Goal: Transaction & Acquisition: Purchase product/service

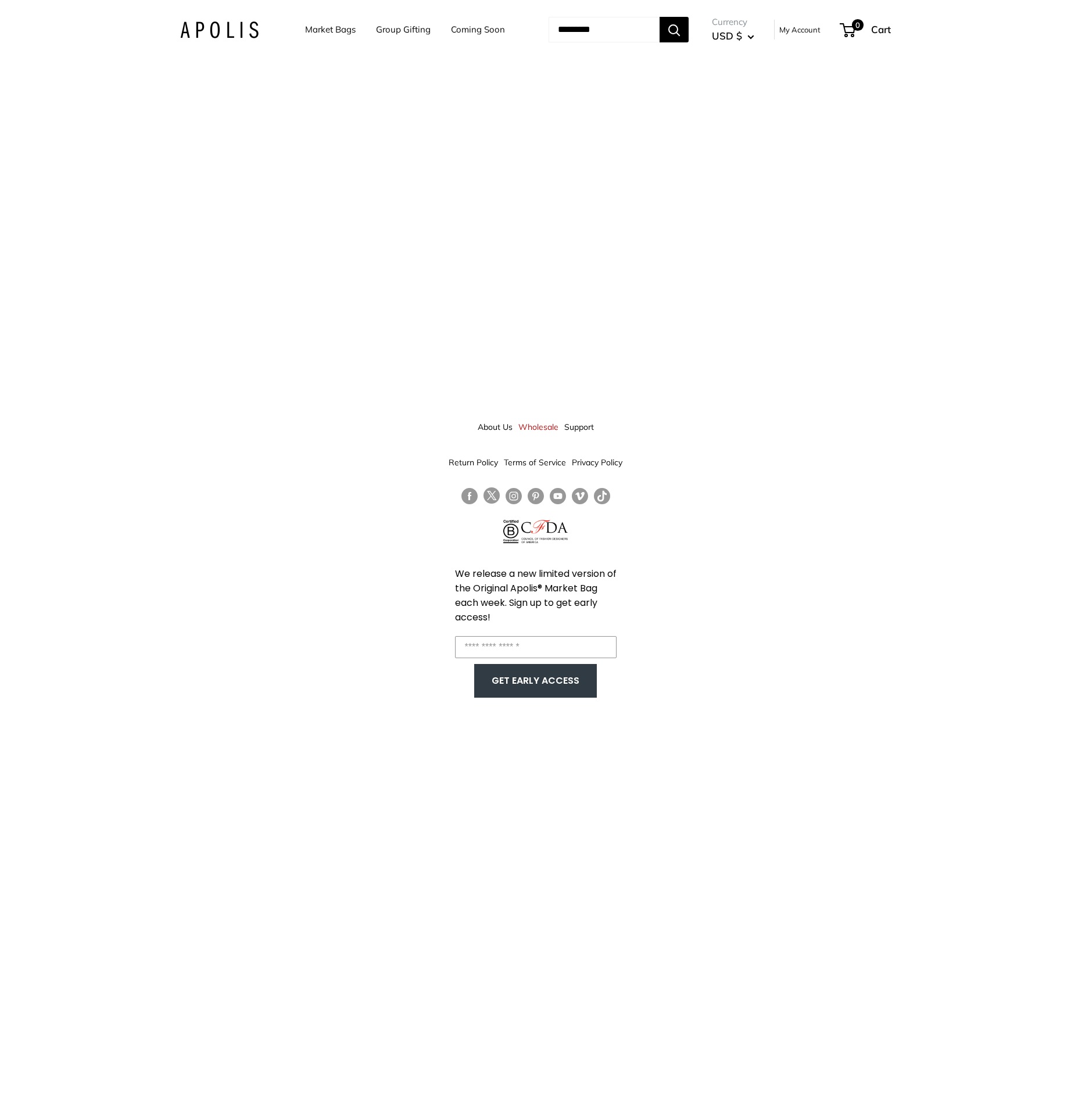
click at [311, 29] on link "Market Bags" at bounding box center [330, 29] width 50 height 16
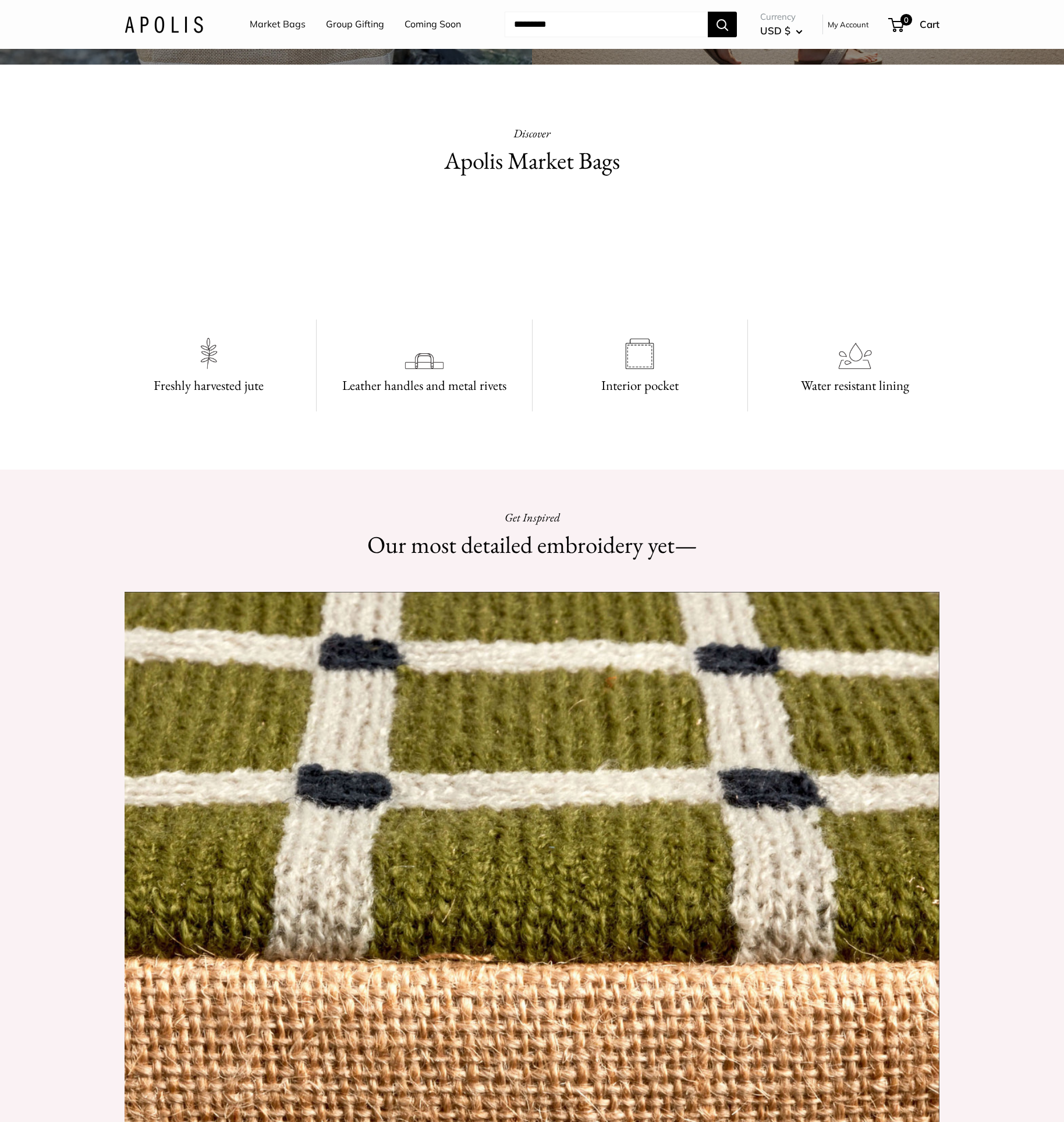
scroll to position [589, 0]
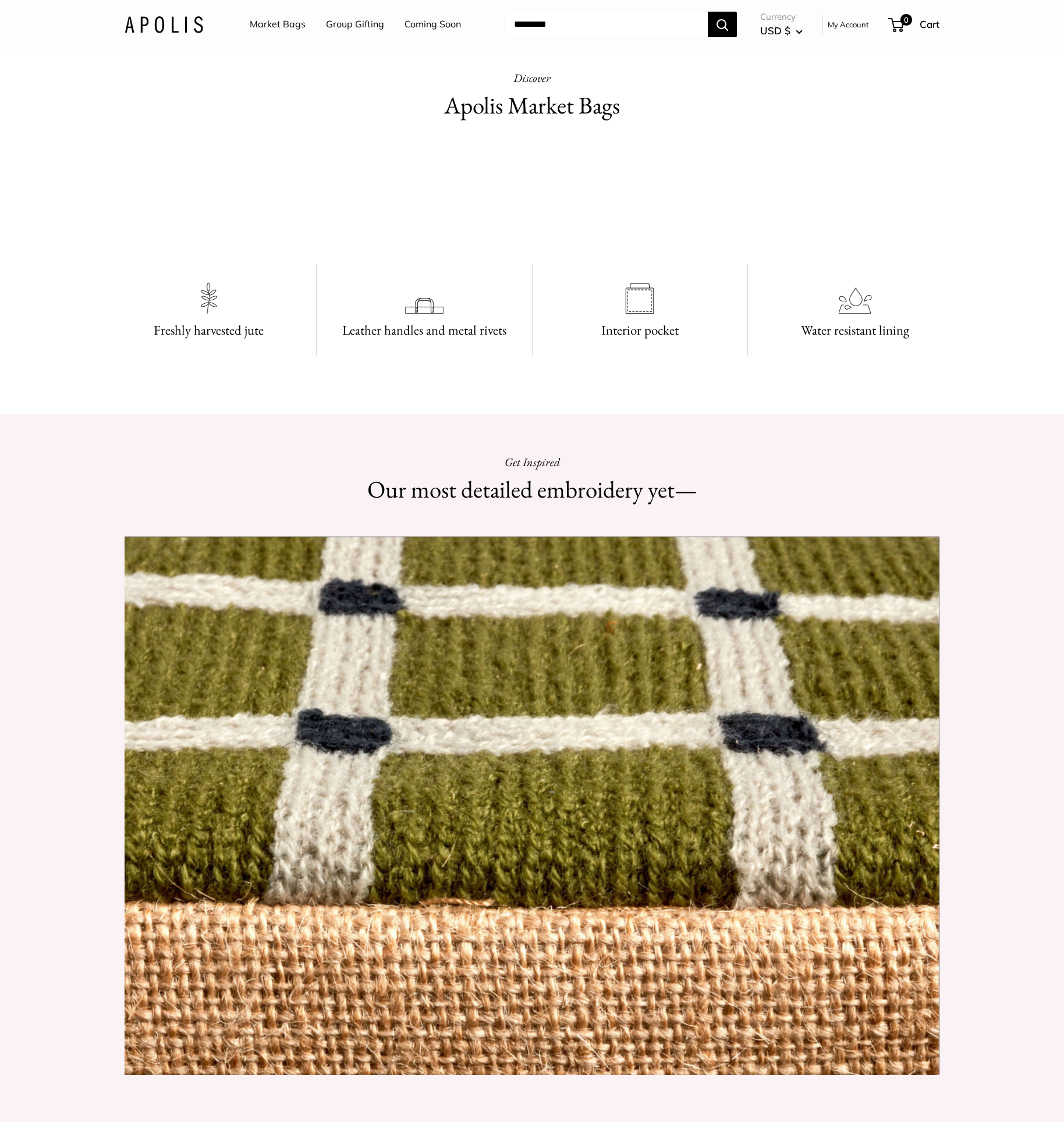
click at [432, 342] on h3 "Leather handles and metal rivets" at bounding box center [424, 330] width 187 height 23
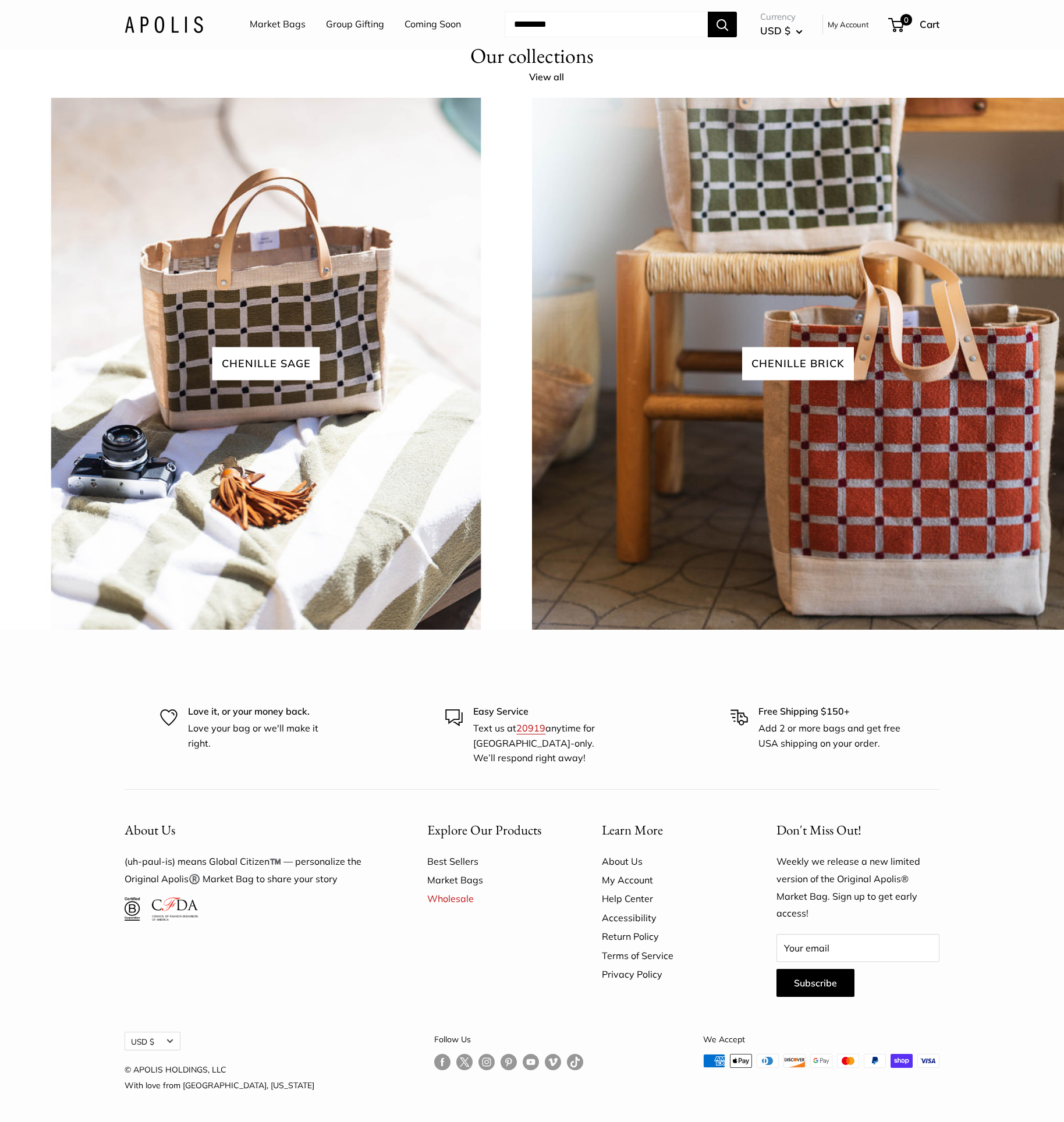
scroll to position [2857, 0]
click at [440, 877] on link "Market Bags" at bounding box center [494, 880] width 134 height 19
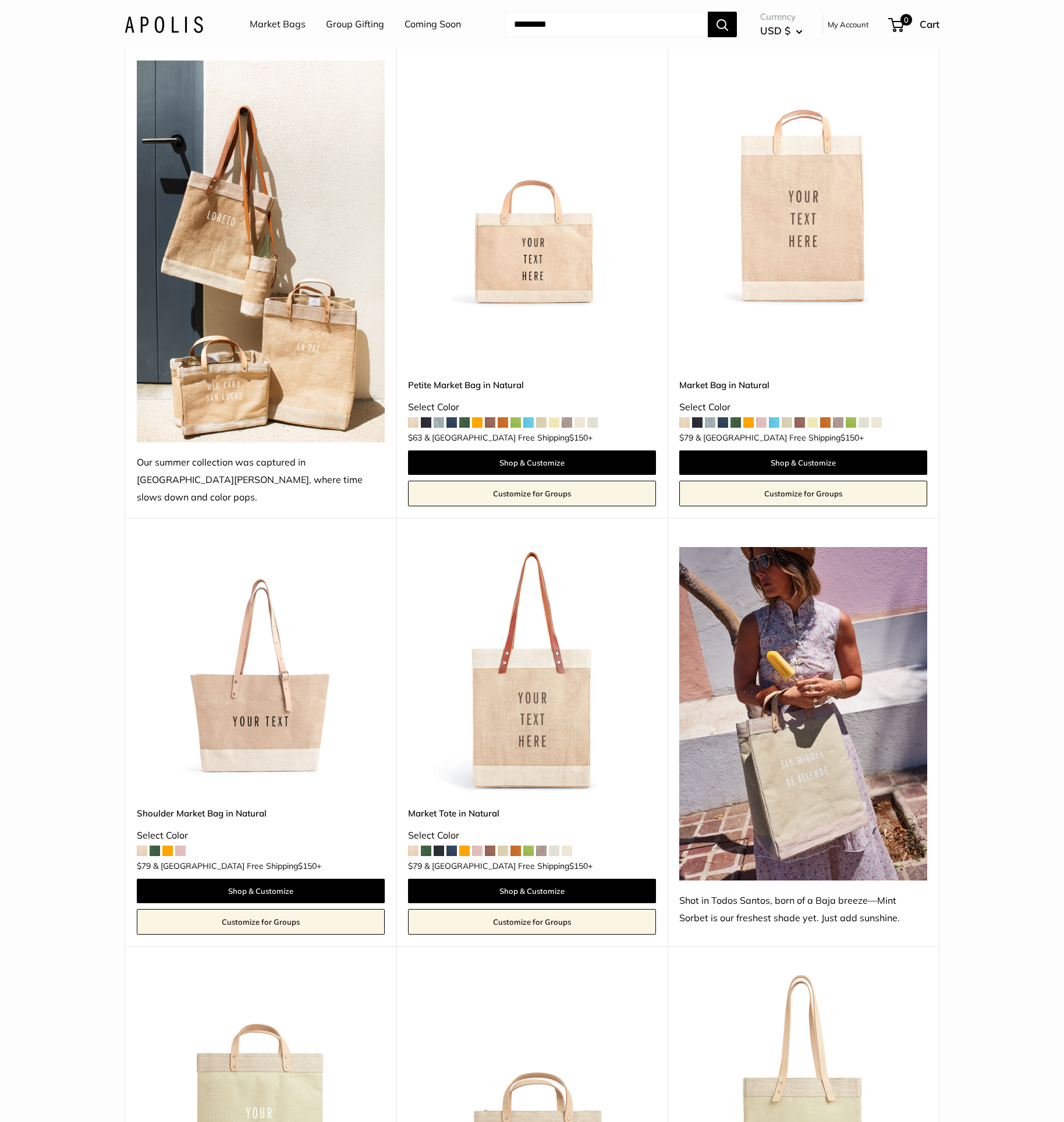
scroll to position [353, 0]
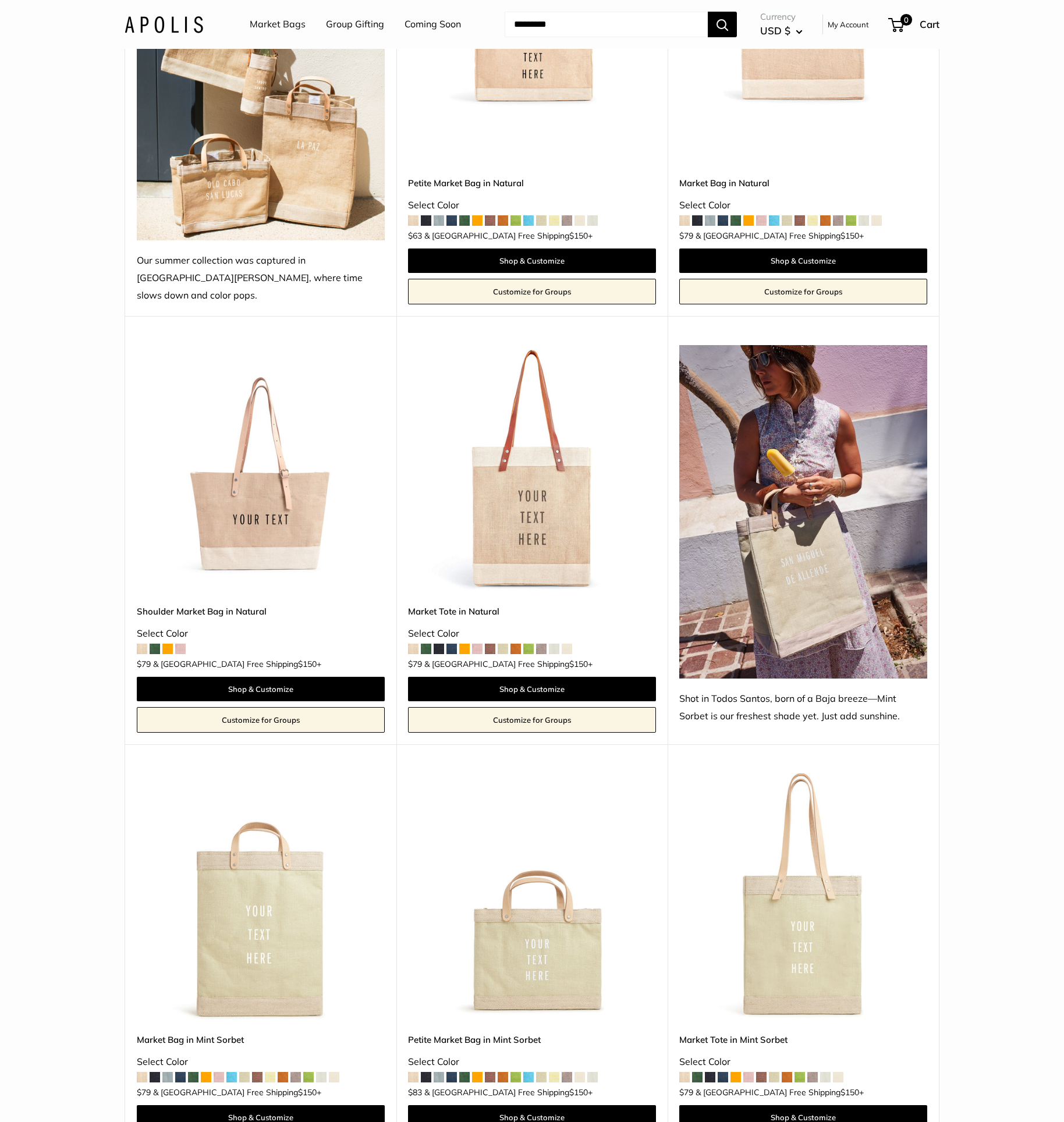
click at [0, 0] on img at bounding box center [0, 0] width 0 height 0
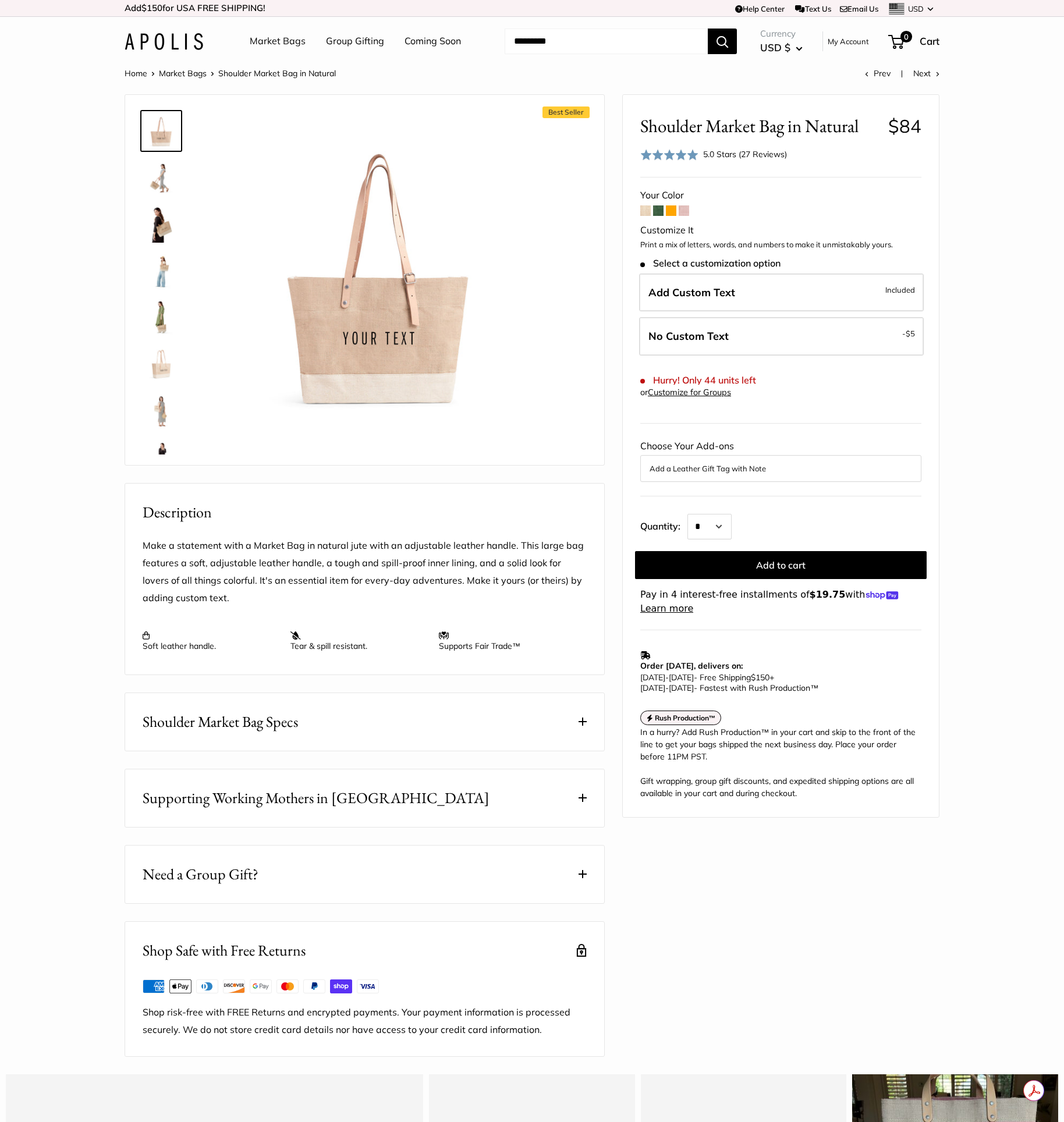
click at [157, 229] on img at bounding box center [162, 224] width 37 height 37
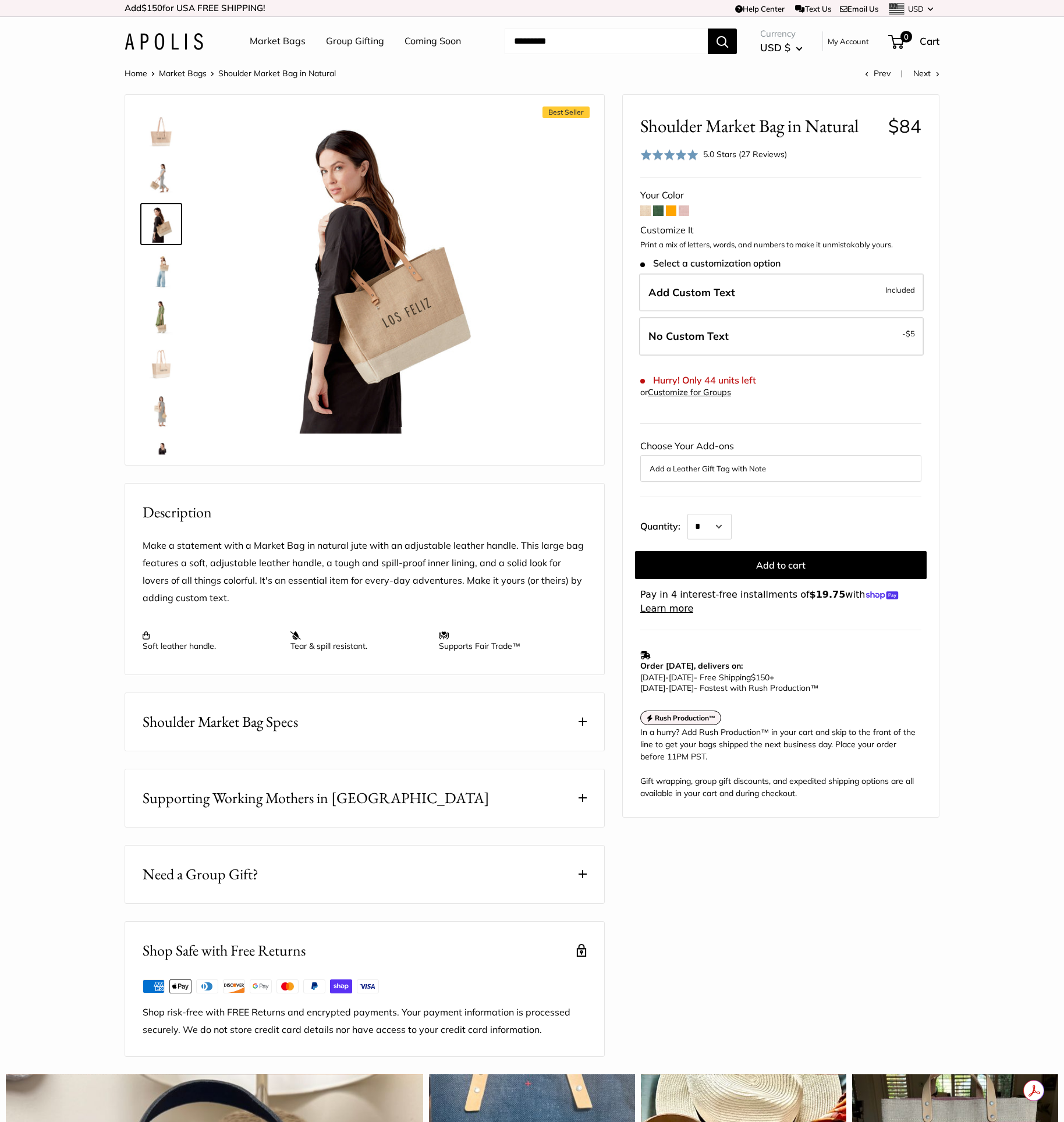
click at [168, 266] on img at bounding box center [162, 271] width 37 height 37
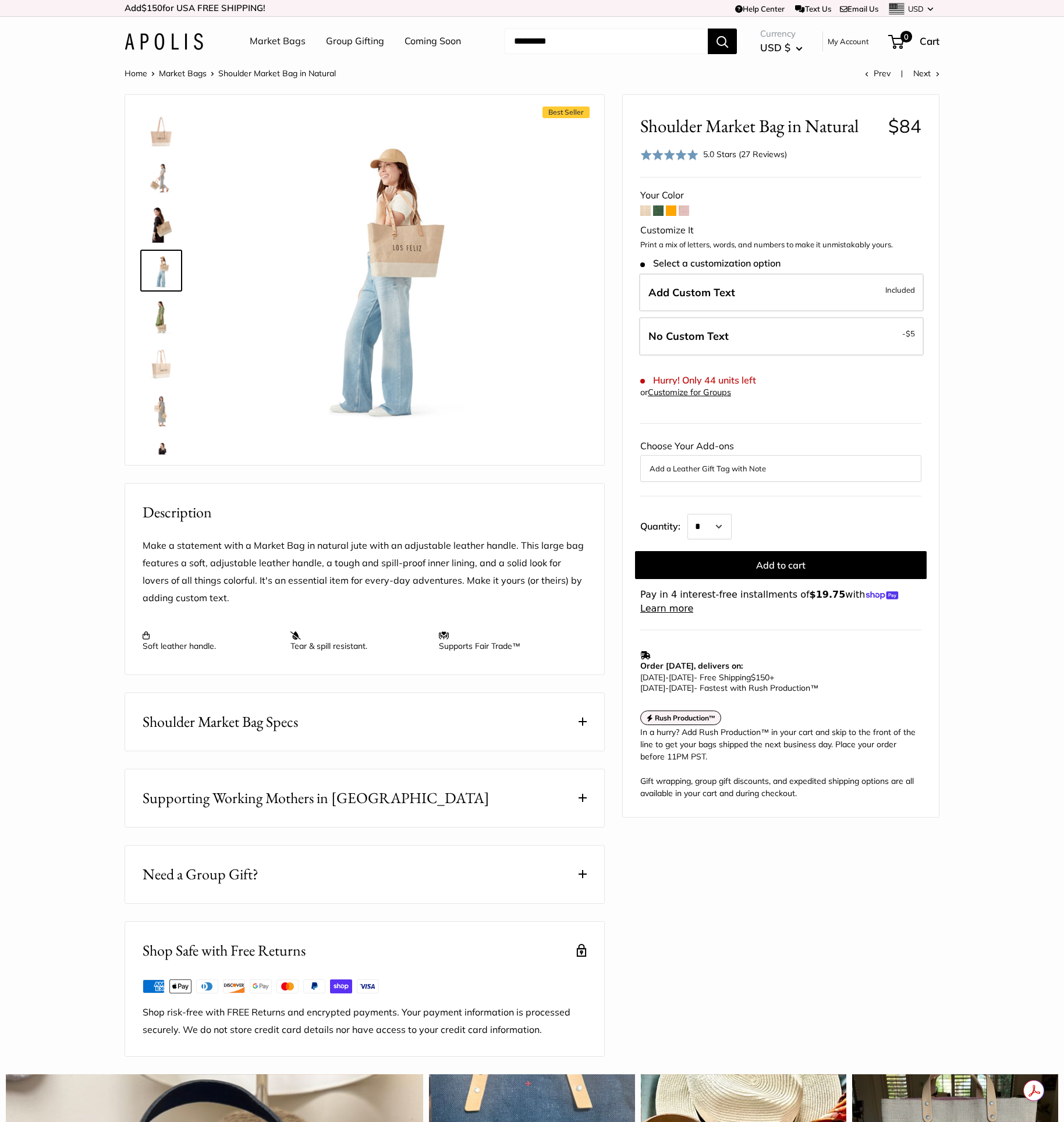
click at [172, 321] on img at bounding box center [162, 318] width 37 height 37
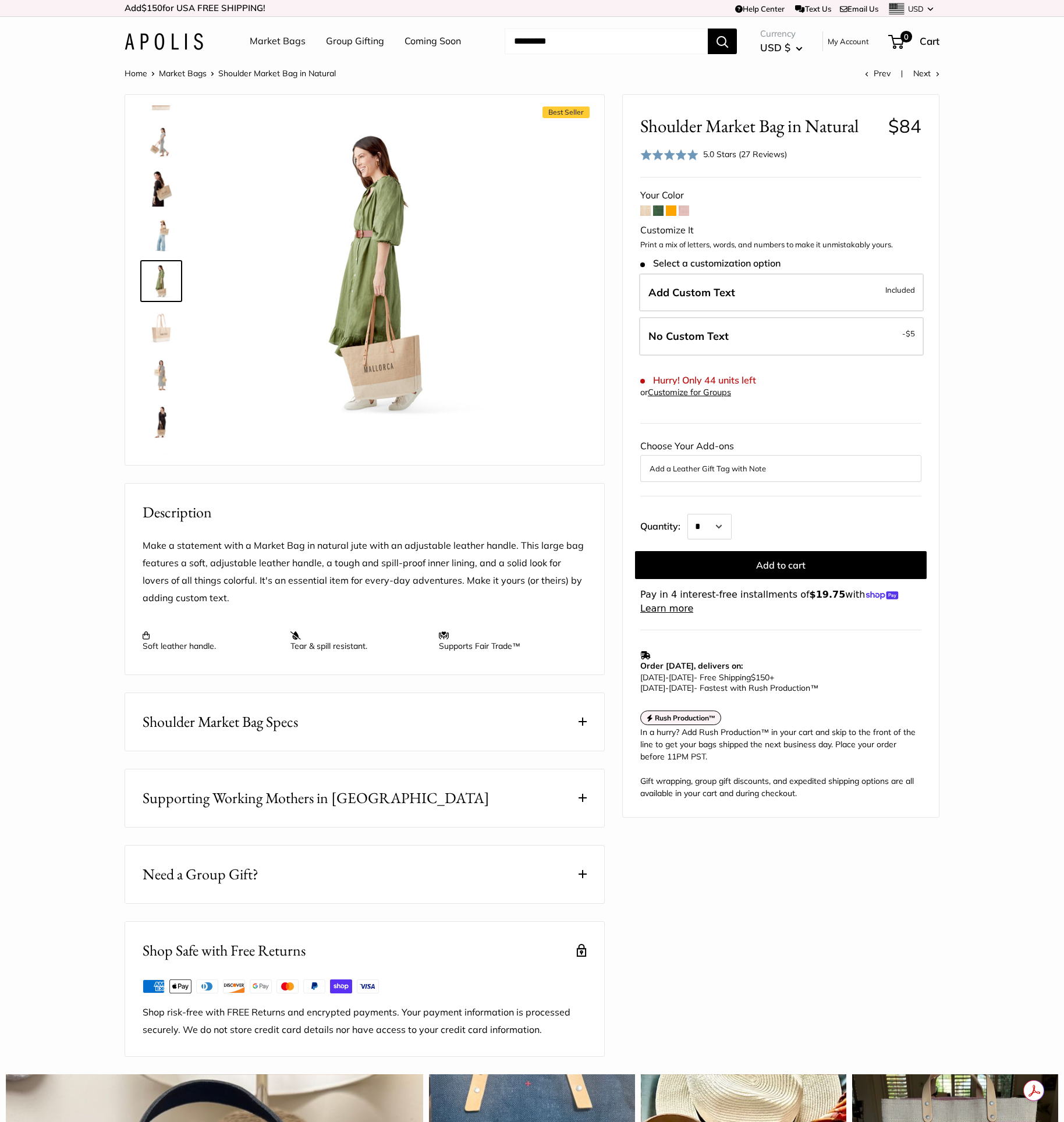
click at [169, 374] on img at bounding box center [162, 374] width 37 height 37
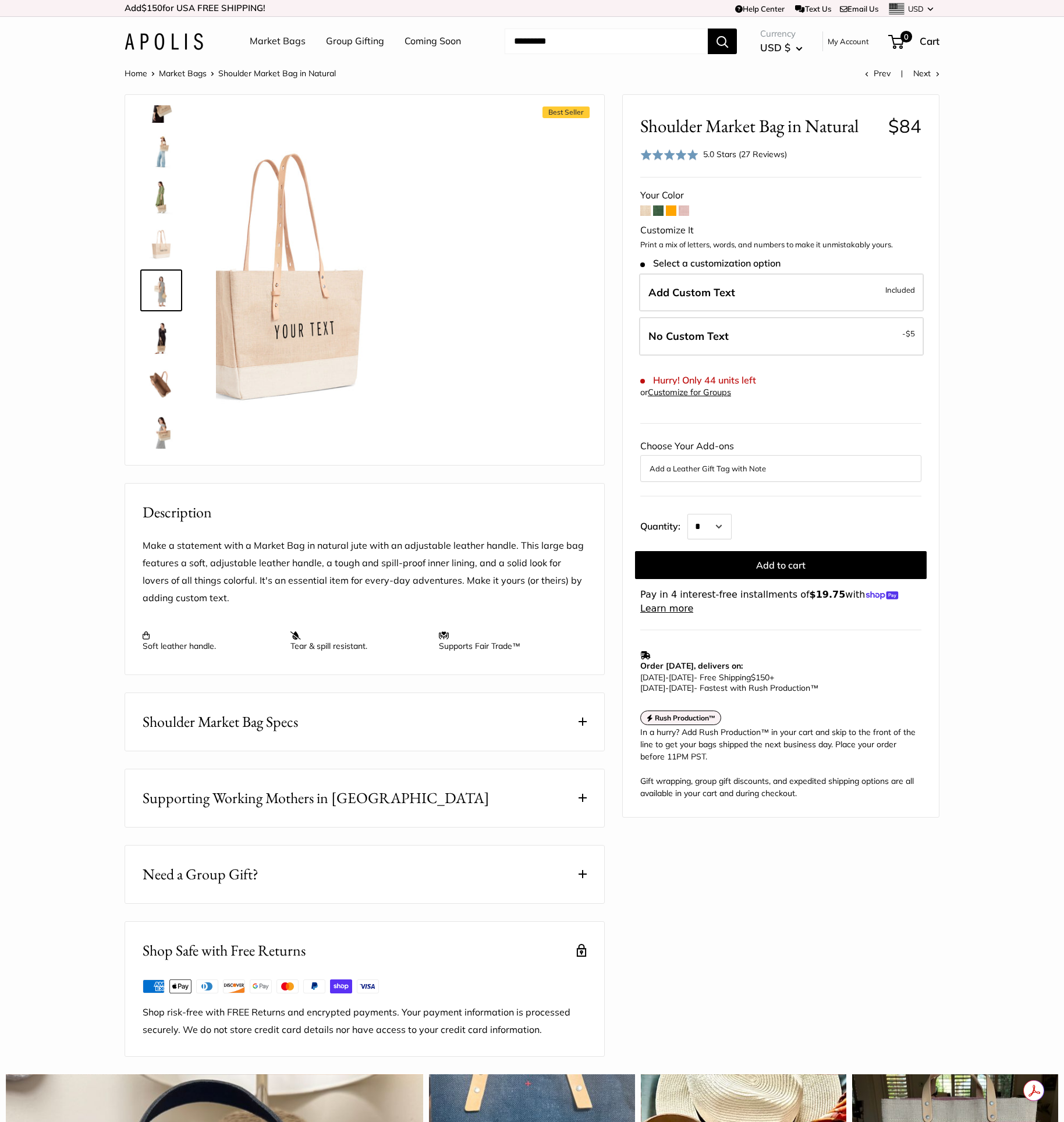
scroll to position [129, 0]
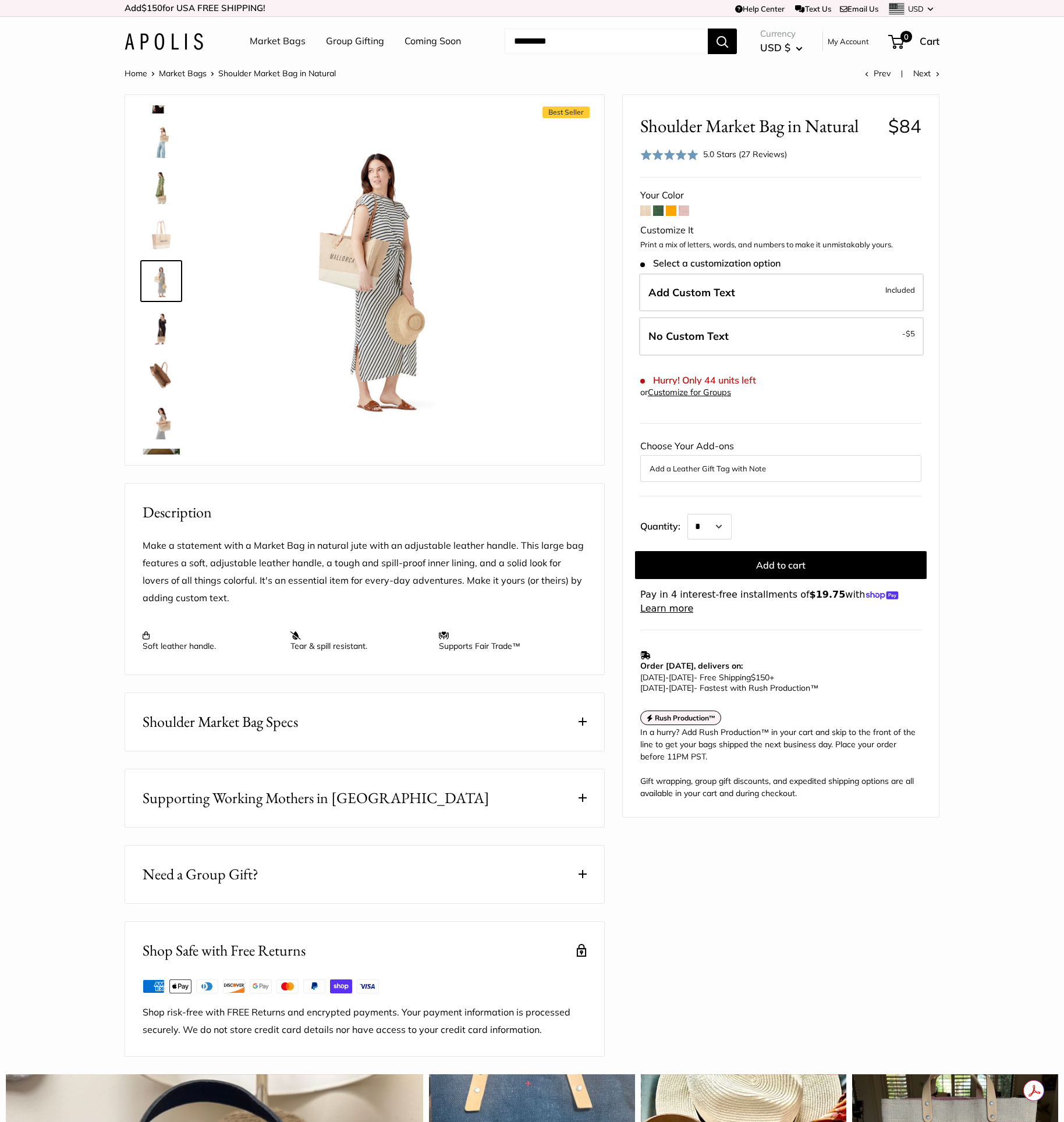
click at [165, 234] on img at bounding box center [162, 234] width 37 height 37
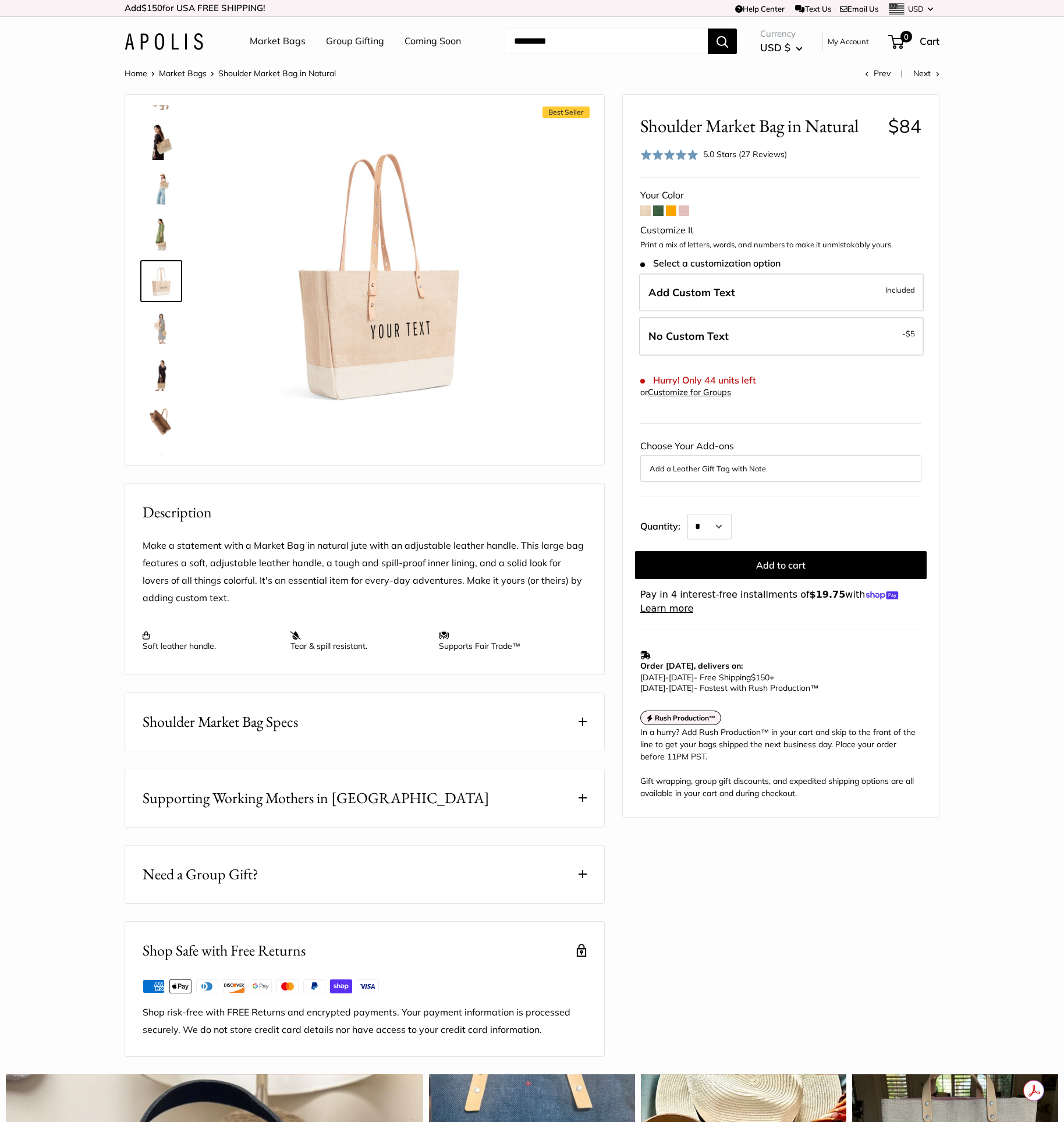
click at [656, 213] on span at bounding box center [658, 210] width 10 height 10
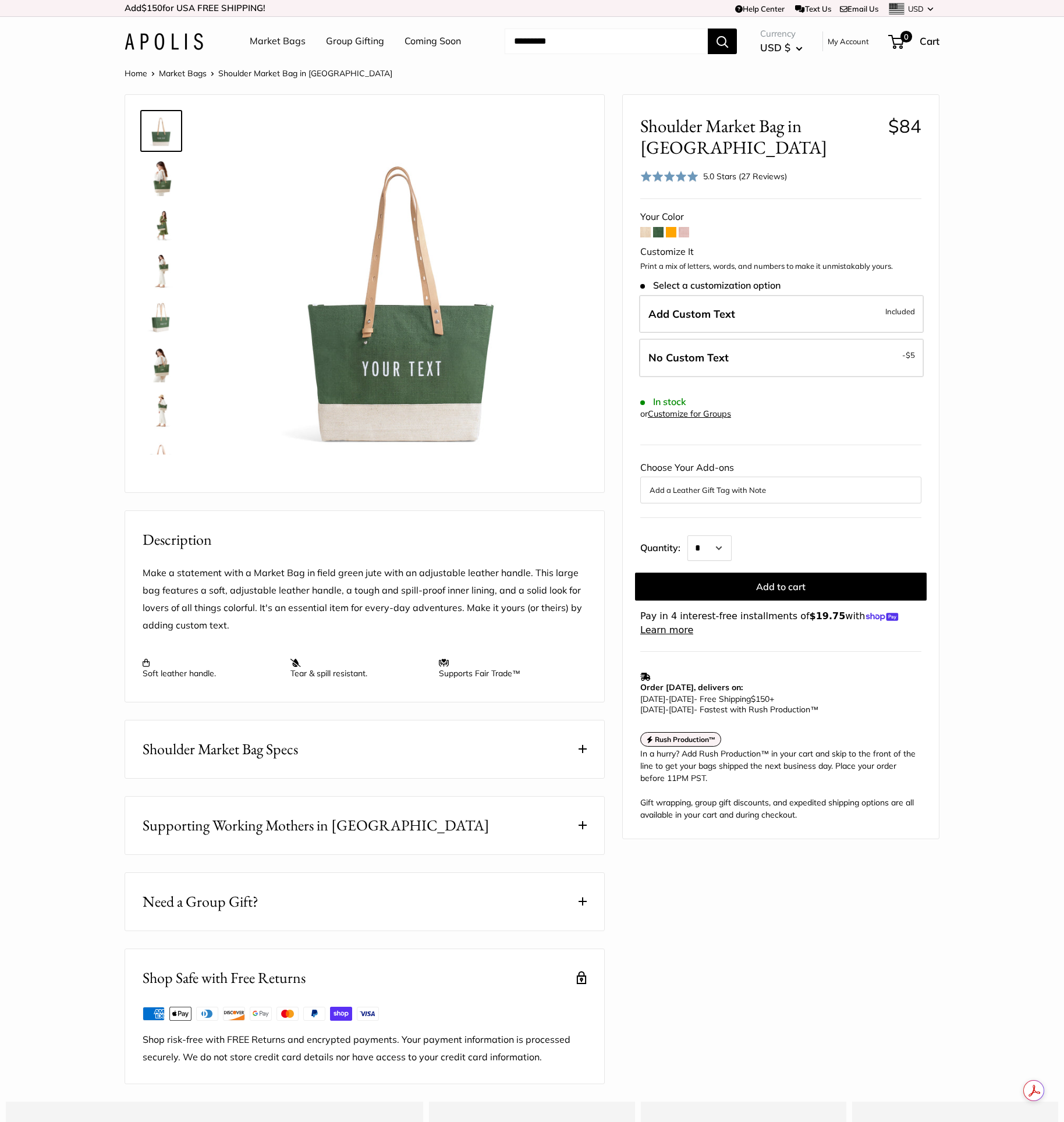
click at [670, 237] on span at bounding box center [671, 231] width 10 height 10
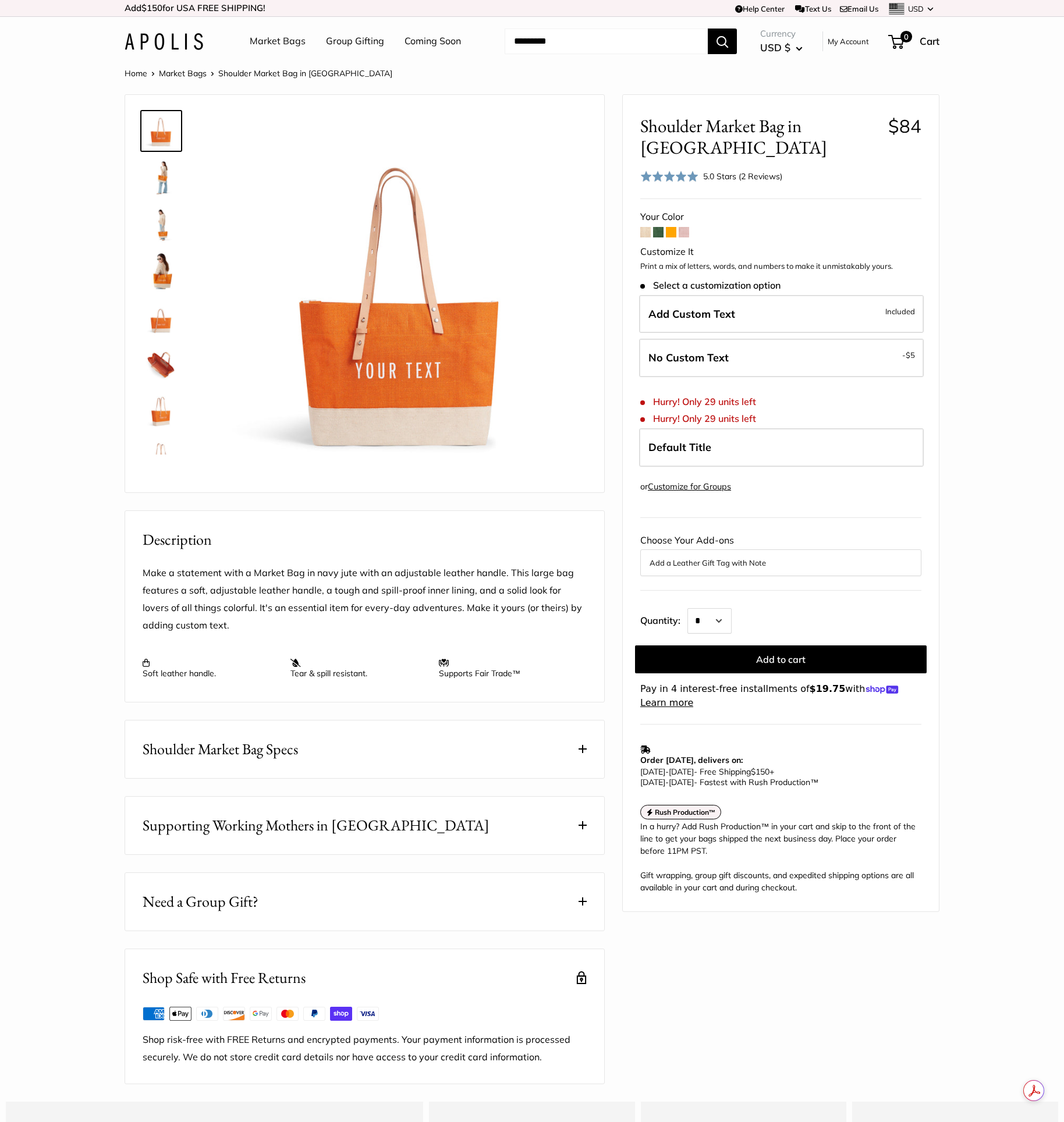
click at [683, 227] on span at bounding box center [683, 231] width 10 height 10
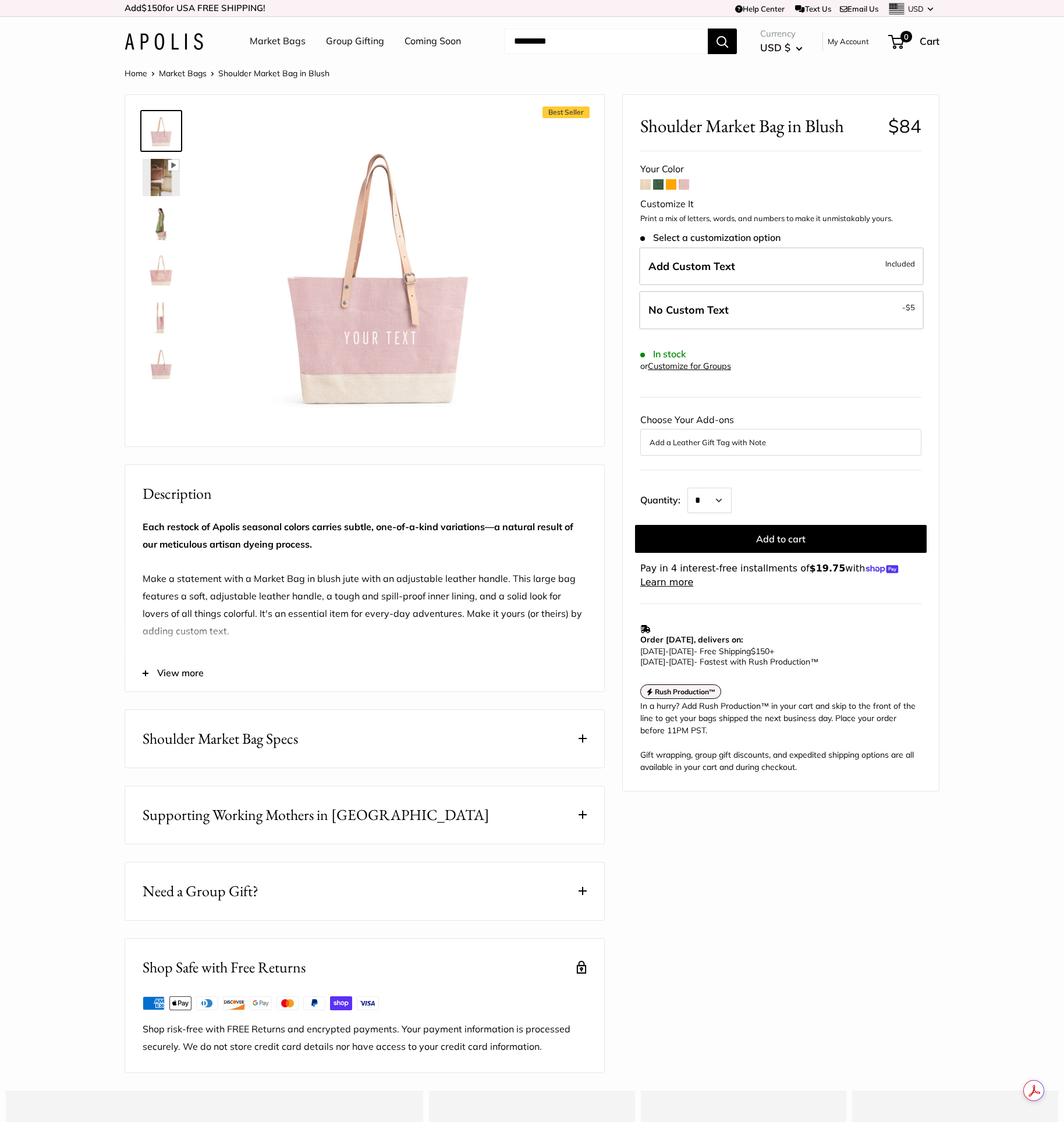
click at [644, 192] on form "Your Color Customize It Print a mix of letters, words, and numbers to make it u…" at bounding box center [781, 375] width 281 height 429
click at [643, 189] on span at bounding box center [645, 184] width 10 height 10
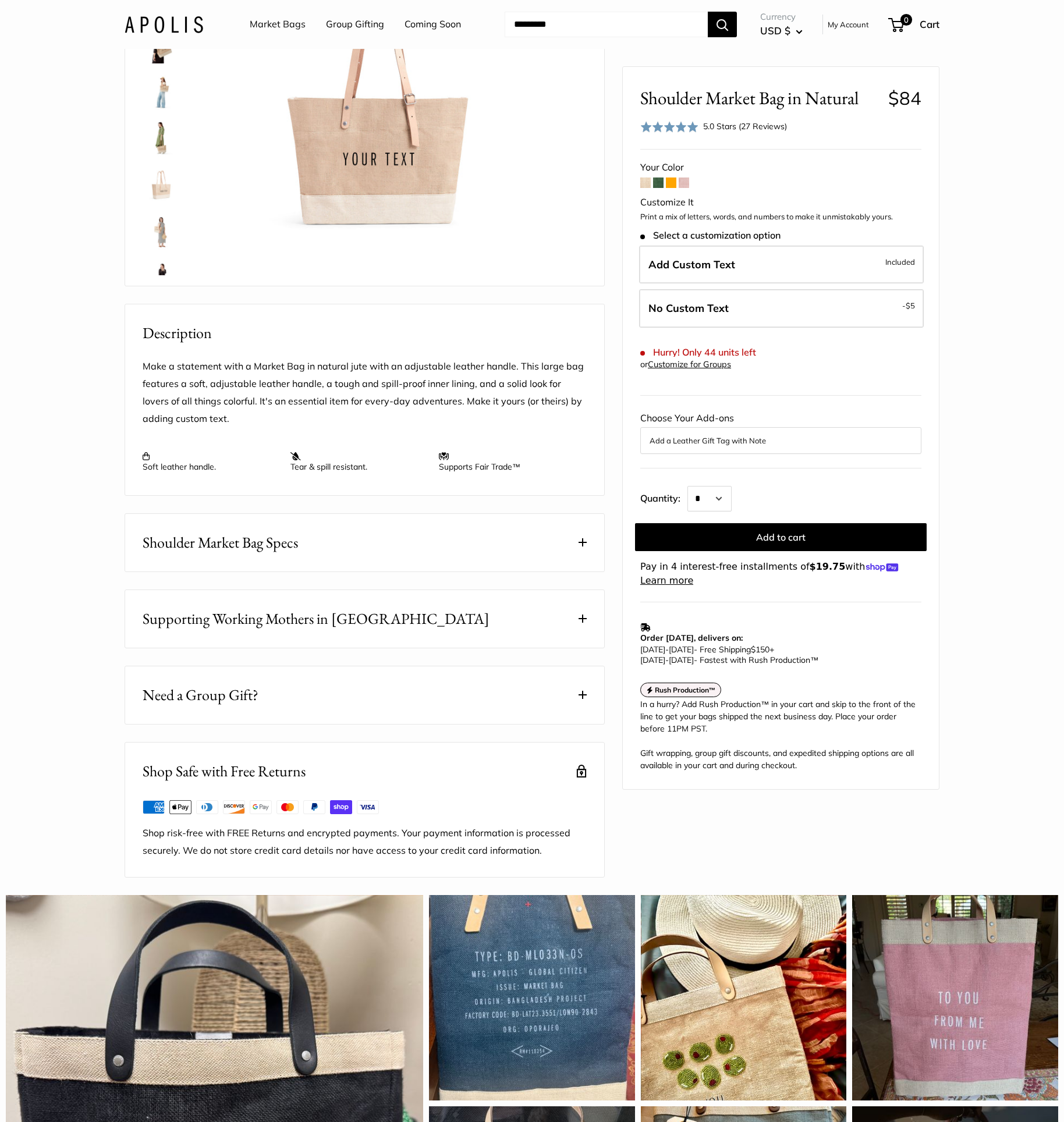
scroll to position [192, 0]
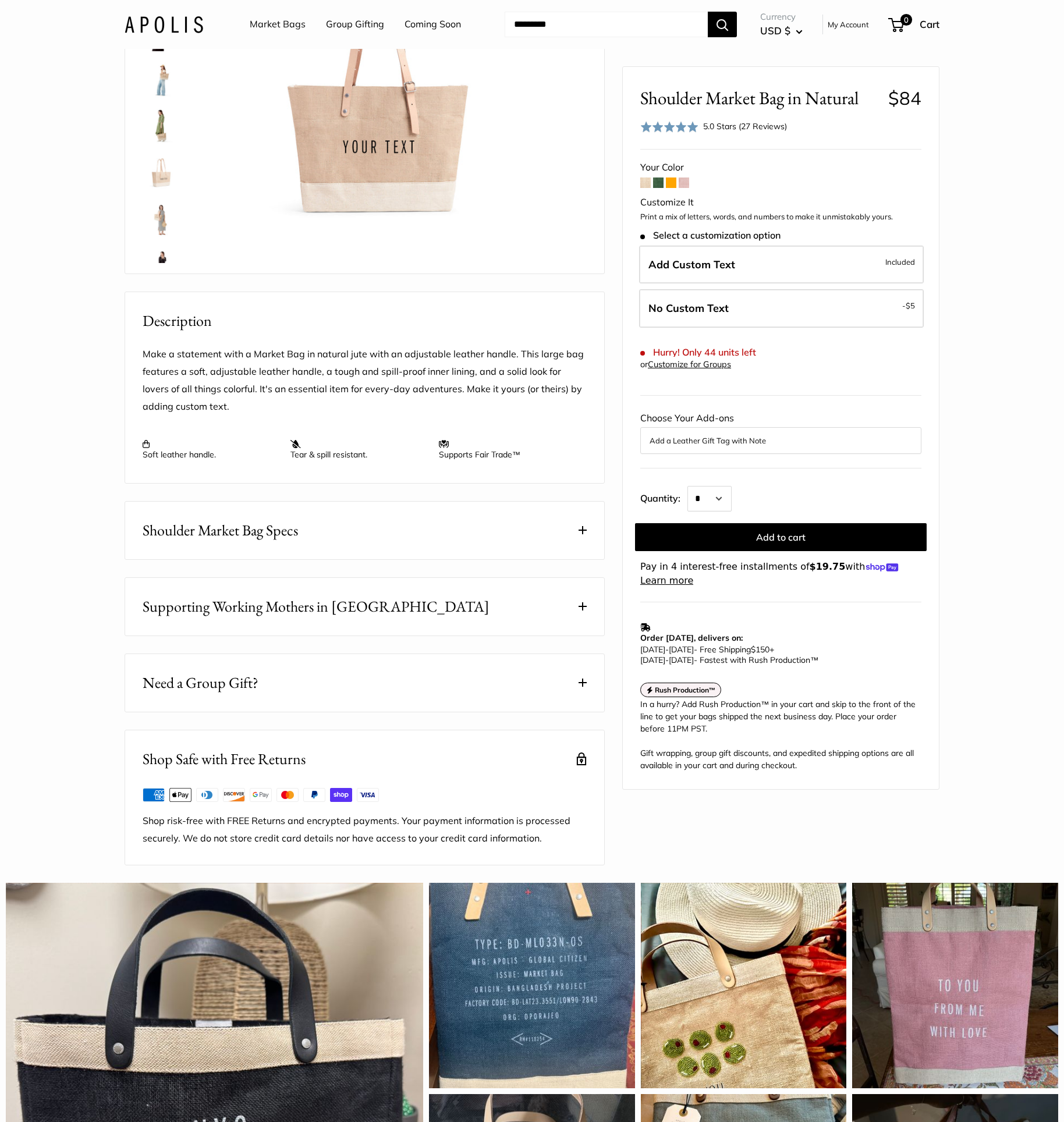
click at [215, 542] on span "Shoulder Market Bag Specs" at bounding box center [221, 530] width 155 height 23
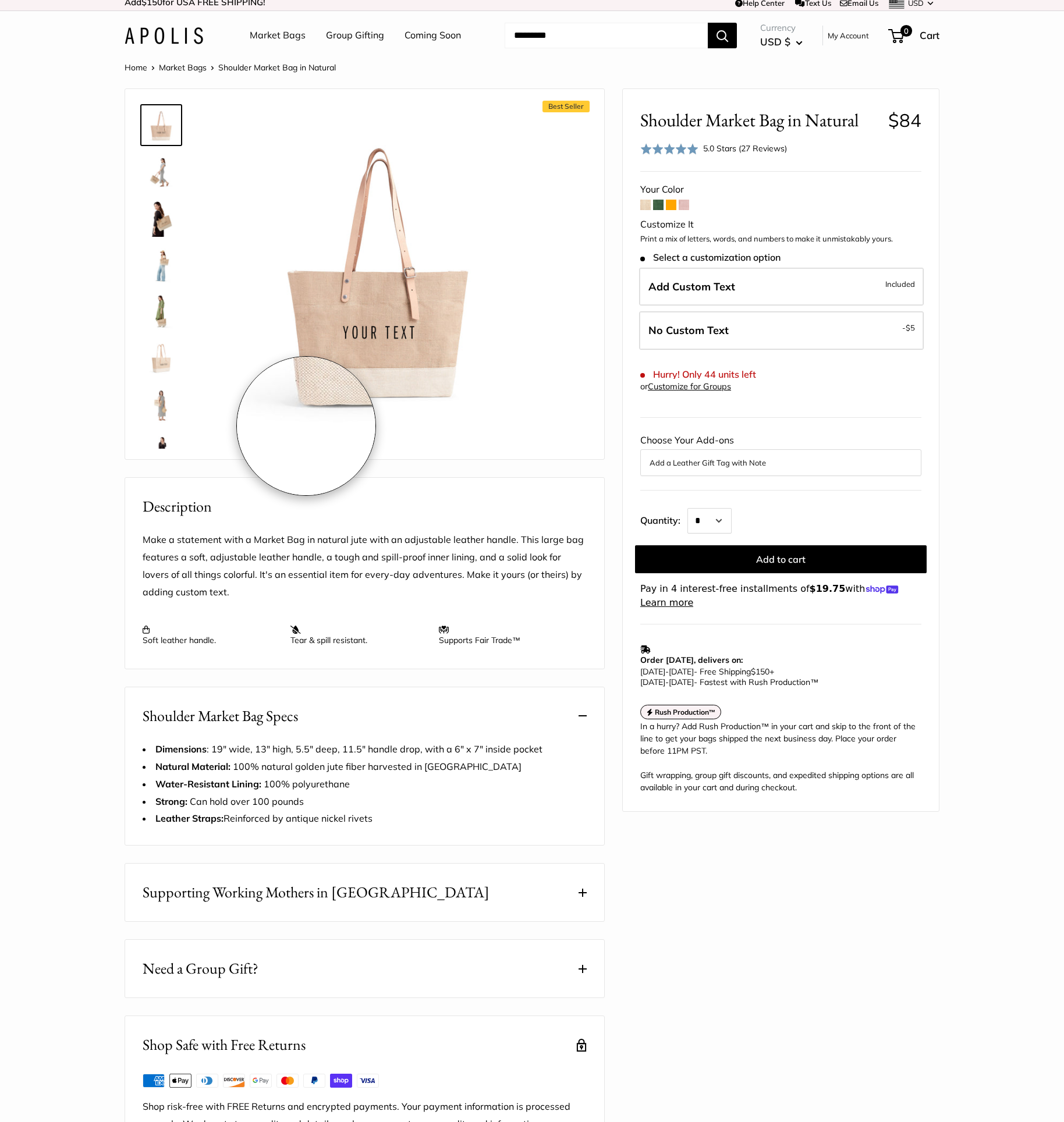
scroll to position [0, 0]
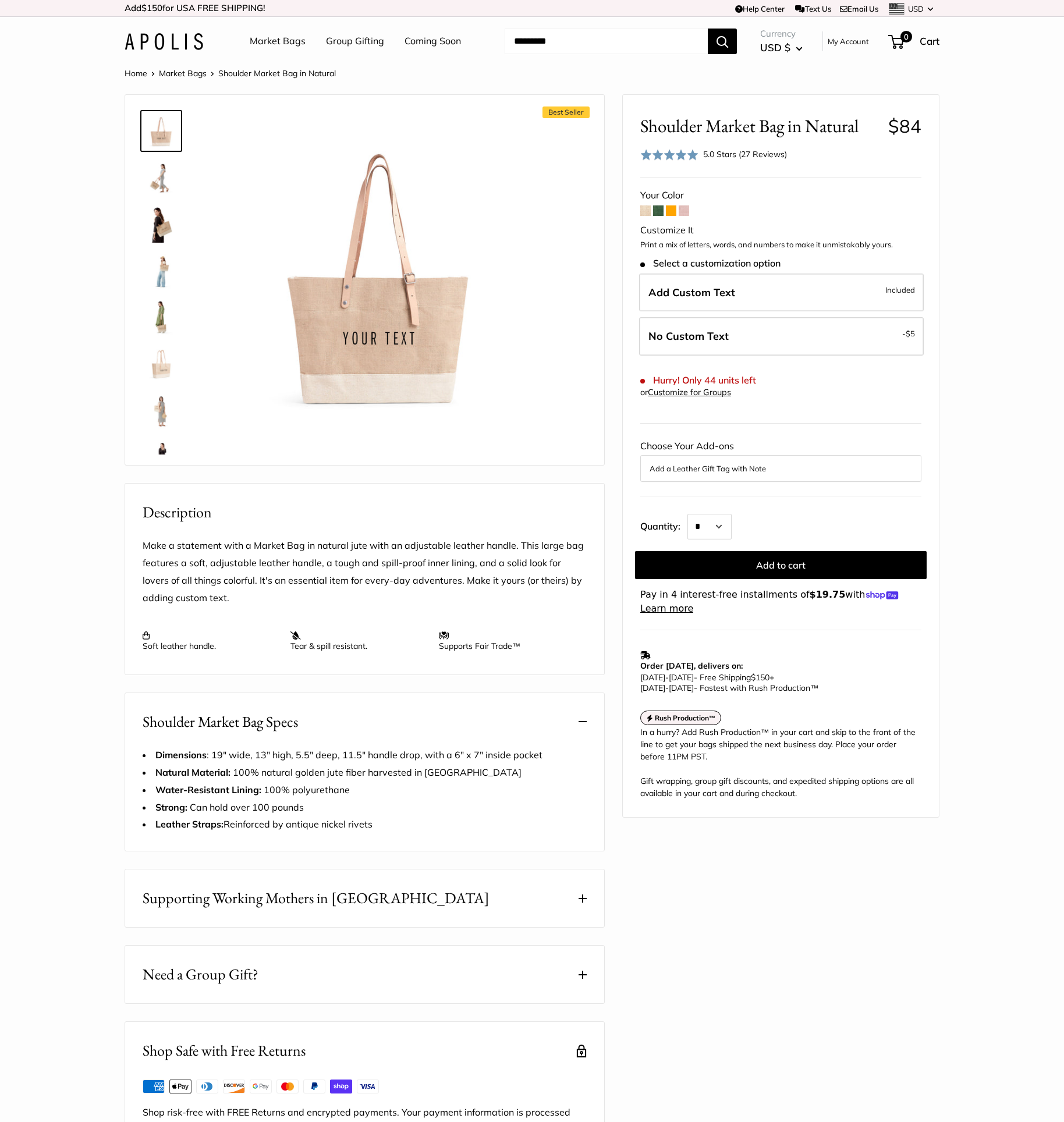
click at [164, 416] on img at bounding box center [162, 410] width 37 height 37
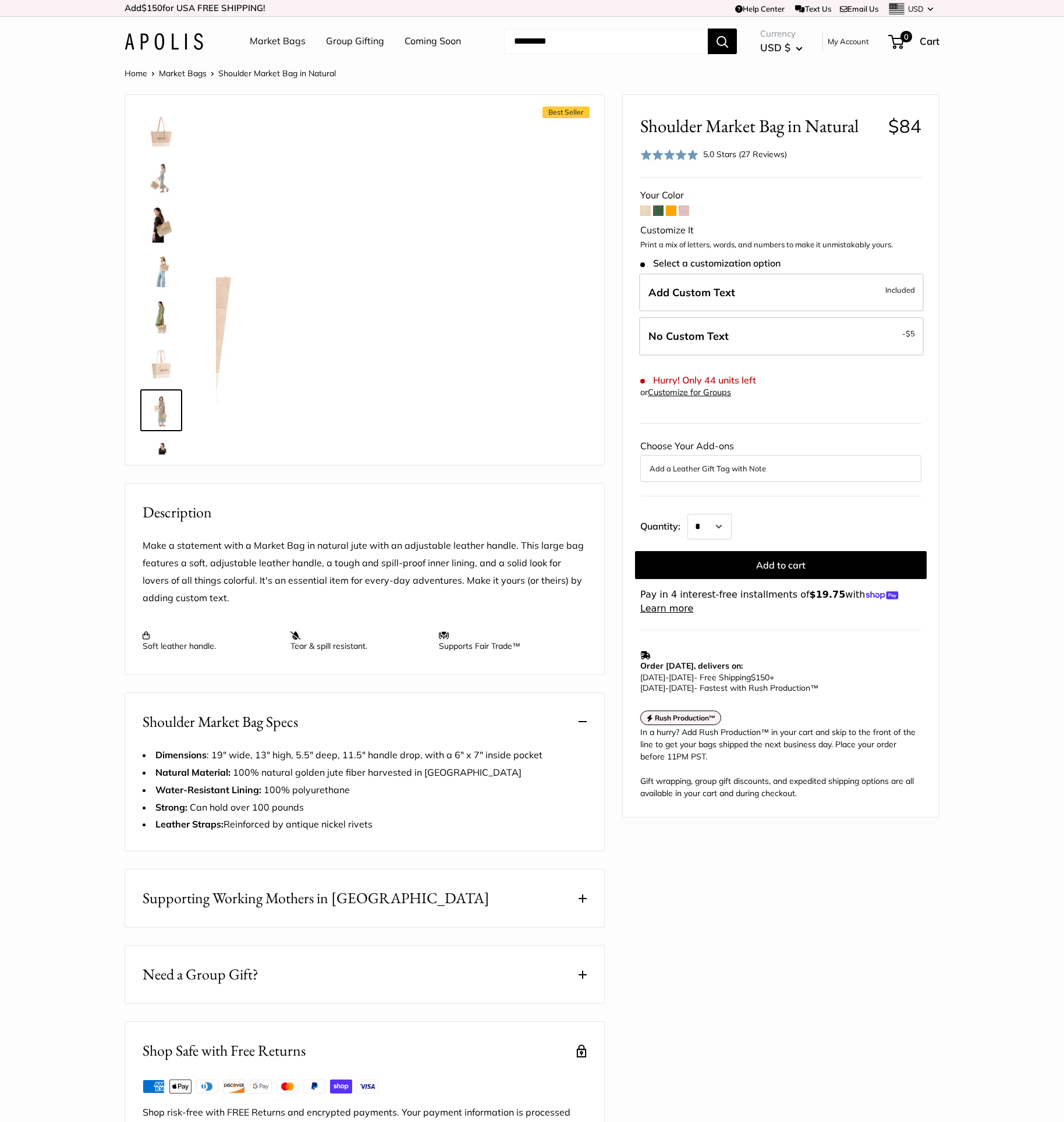
scroll to position [129, 0]
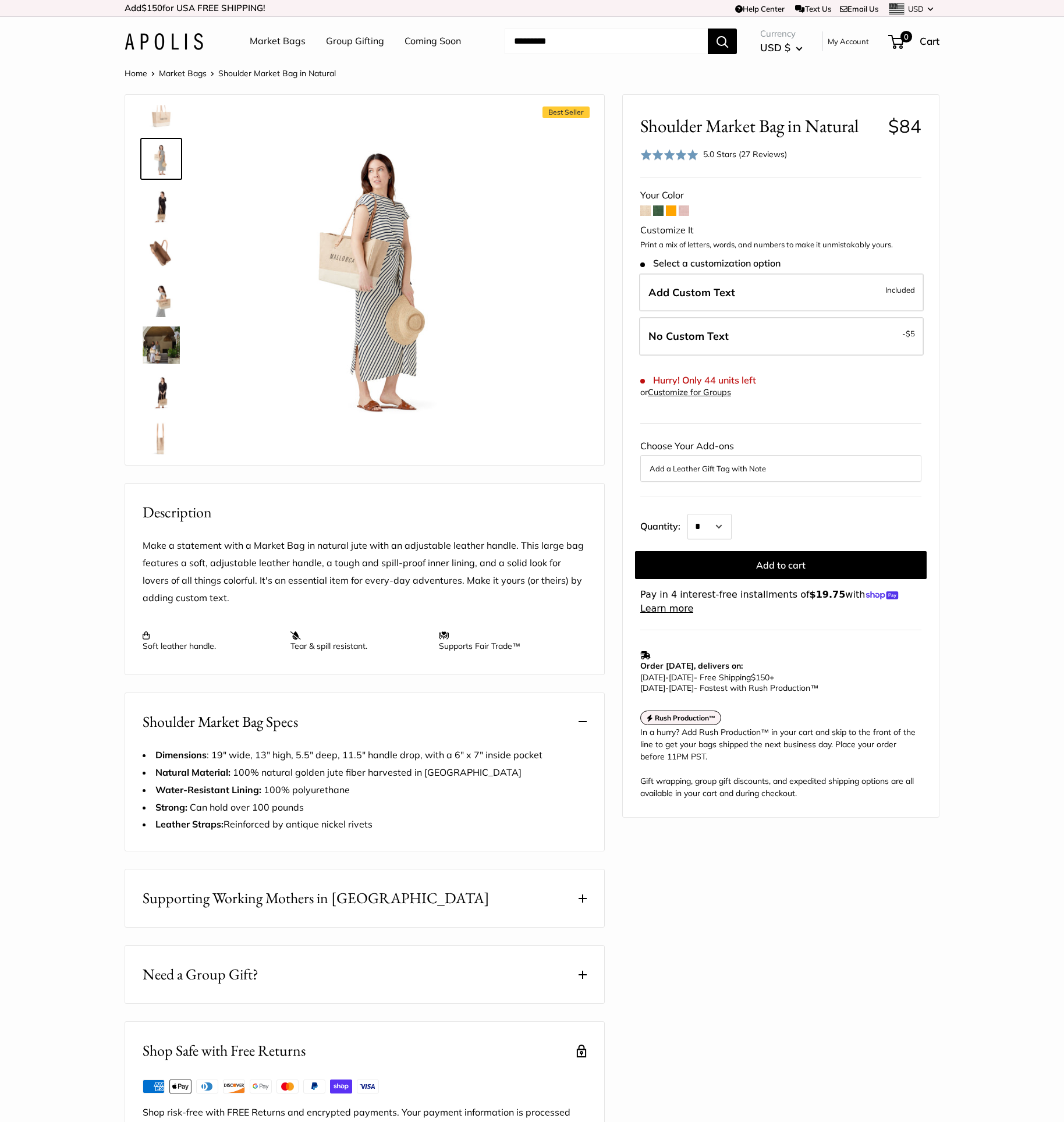
click at [148, 353] on img at bounding box center [162, 346] width 37 height 37
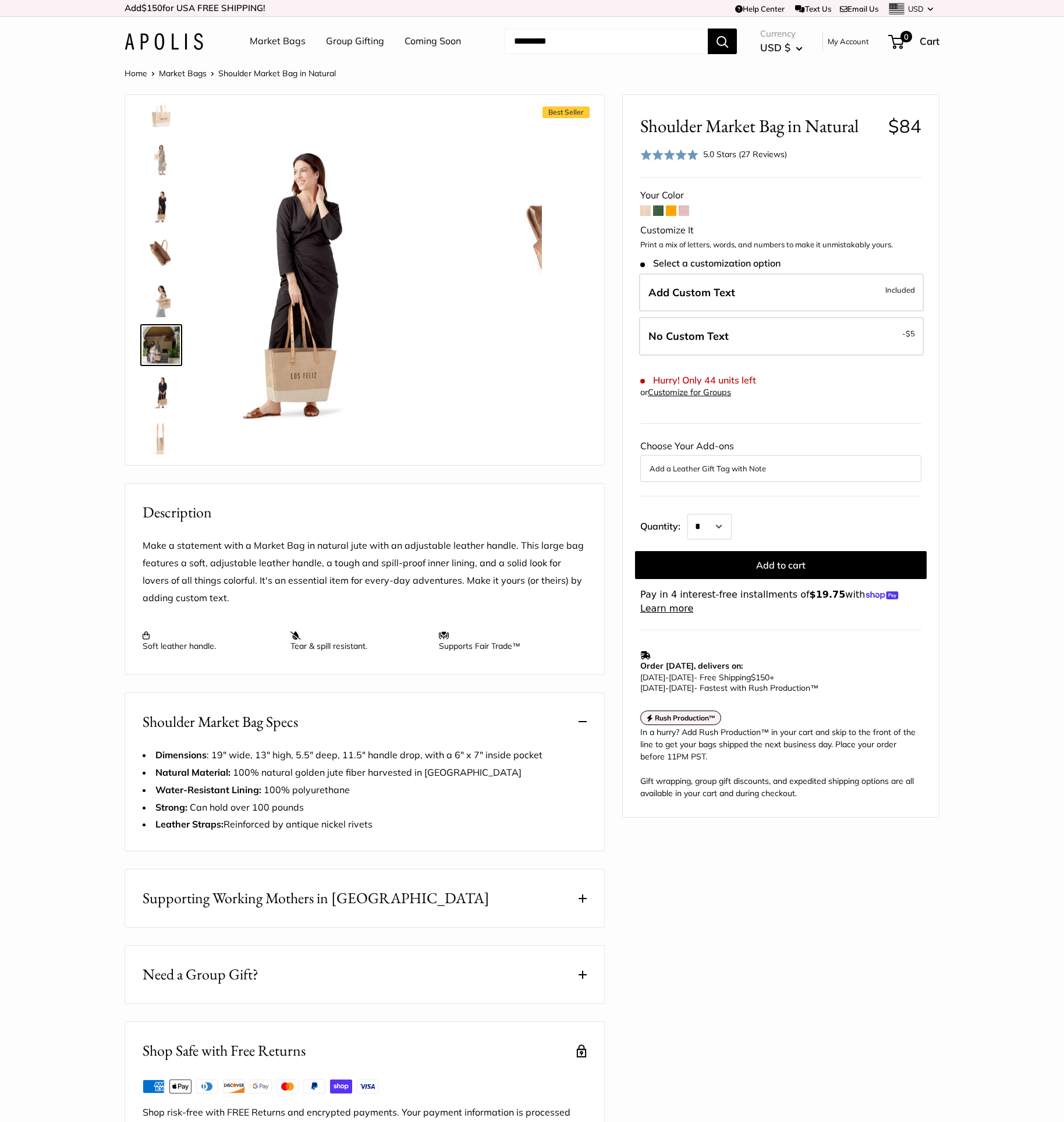
scroll to position [315, 0]
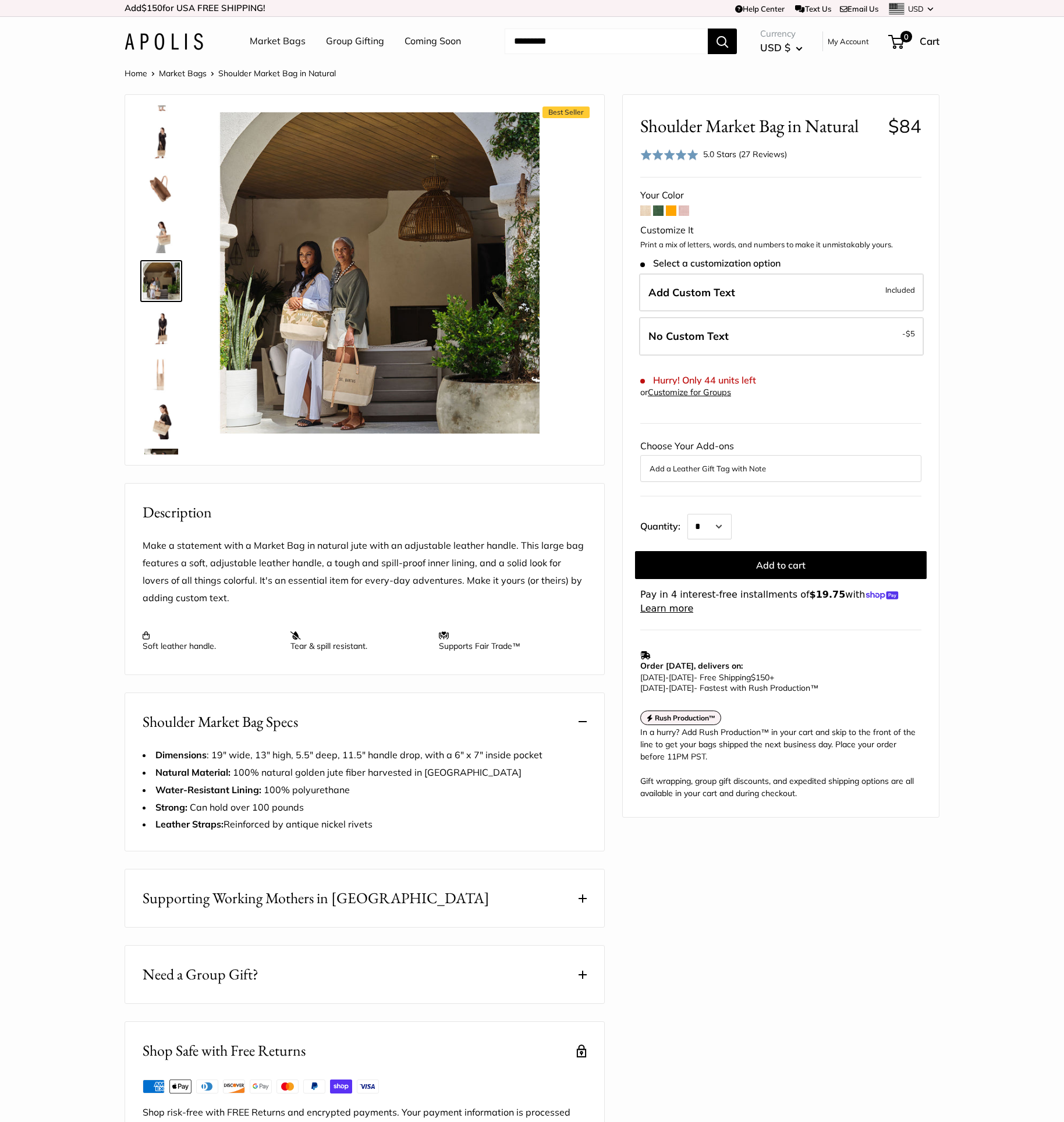
click at [155, 369] on img at bounding box center [162, 374] width 37 height 37
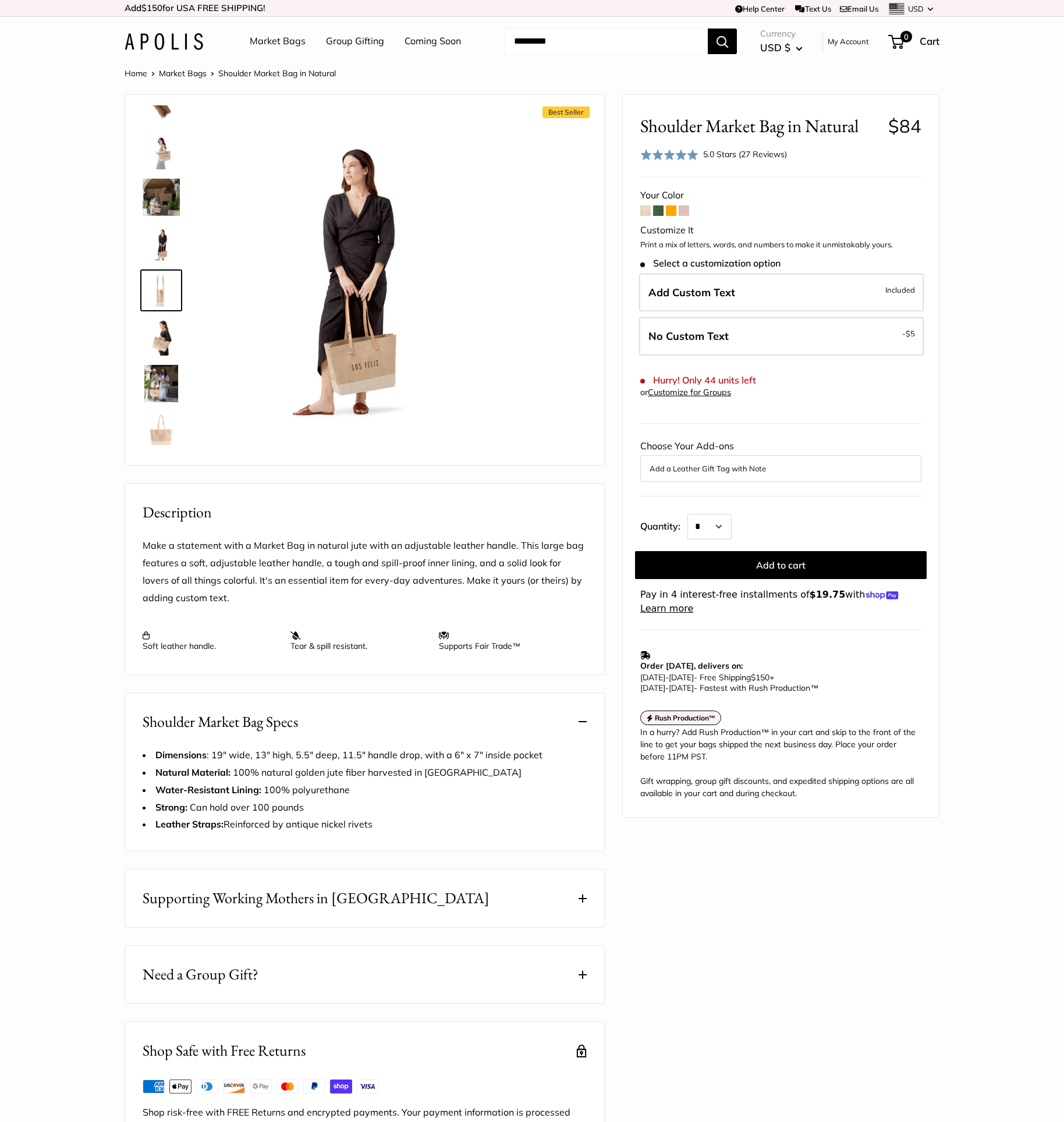
scroll to position [408, 0]
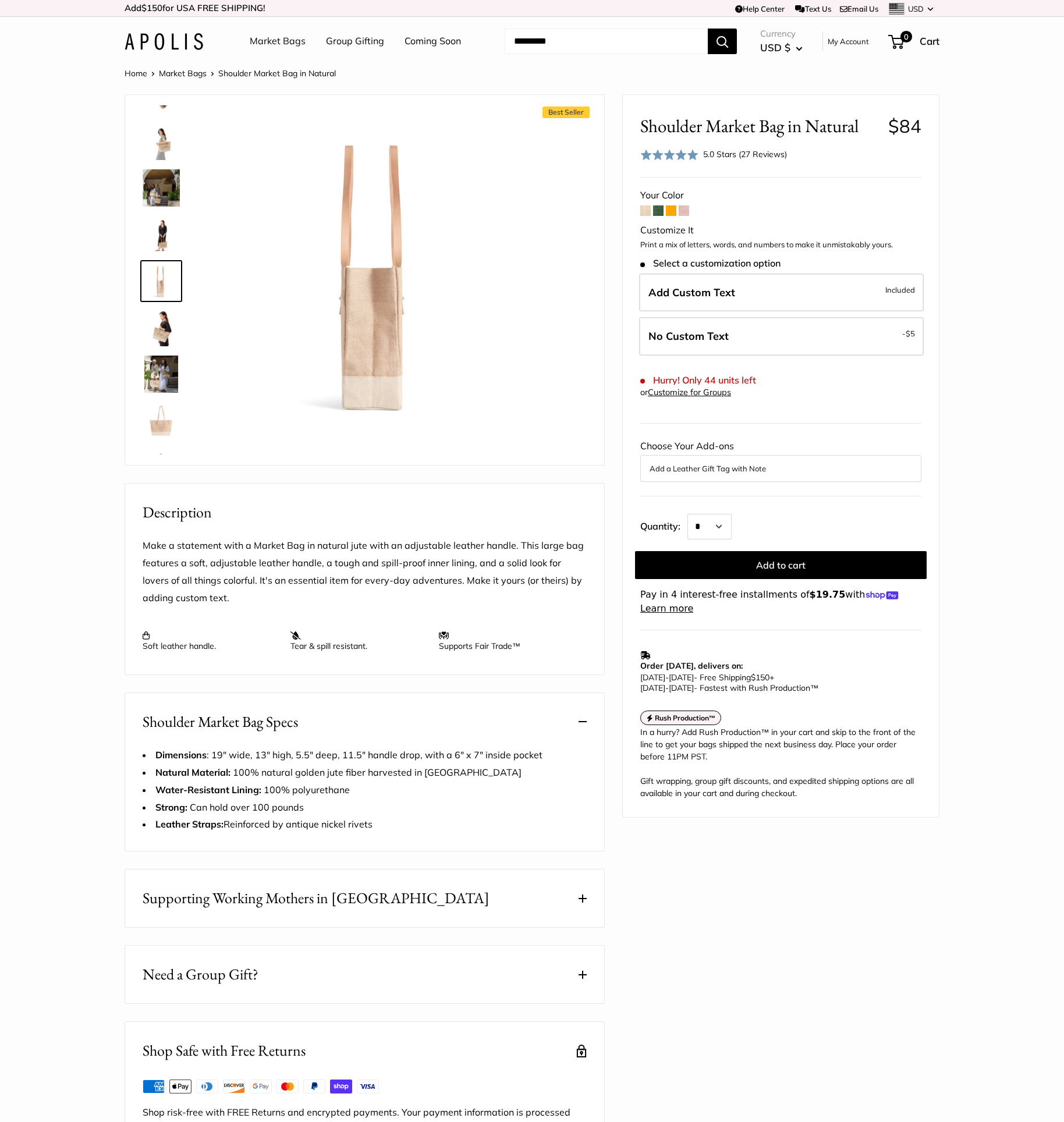
click at [175, 74] on link "Market Bags" at bounding box center [183, 73] width 47 height 10
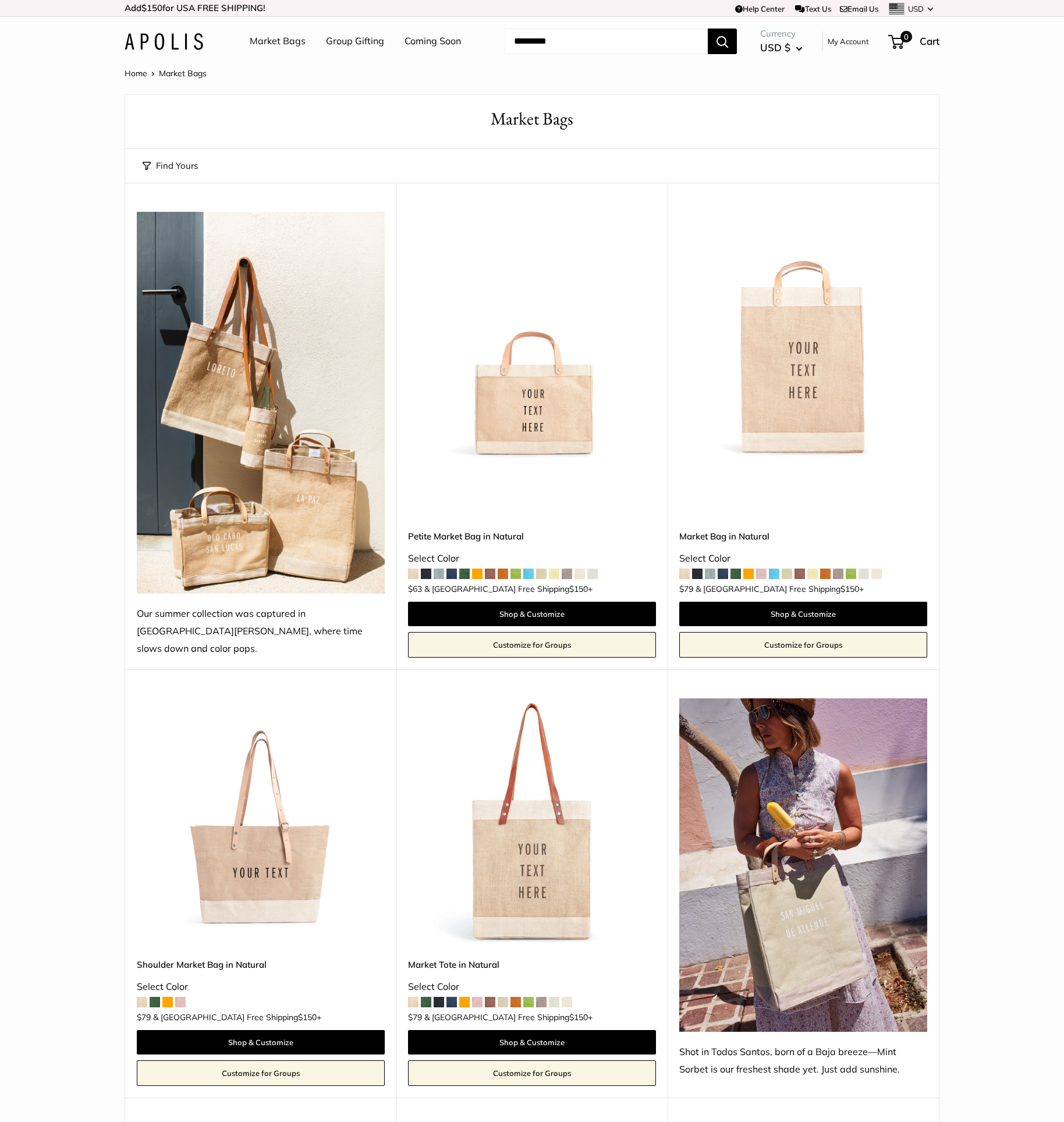
click at [426, 35] on link "Coming Soon" at bounding box center [433, 41] width 57 height 17
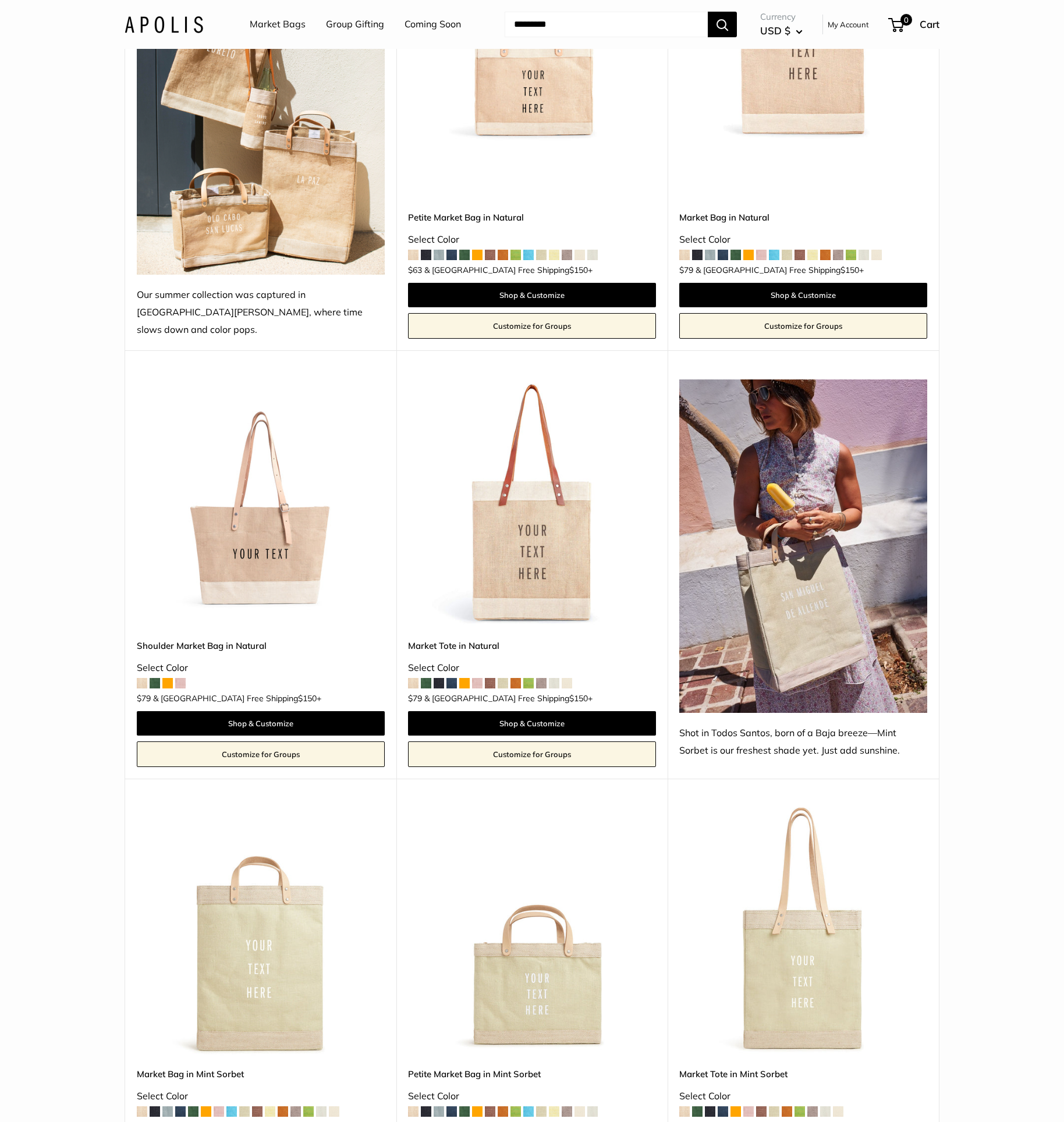
scroll to position [391, 0]
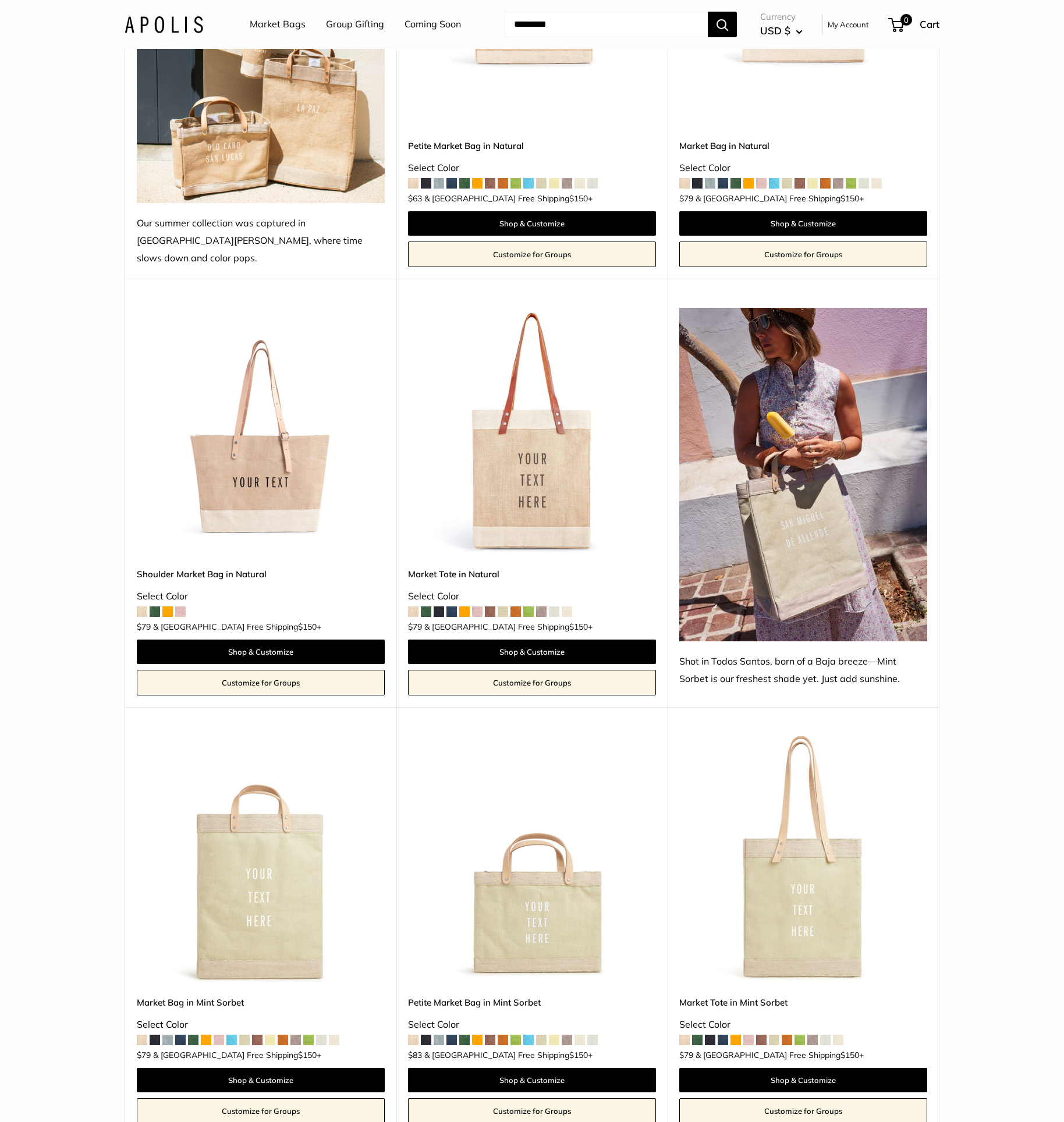
click at [0, 0] on img at bounding box center [0, 0] width 0 height 0
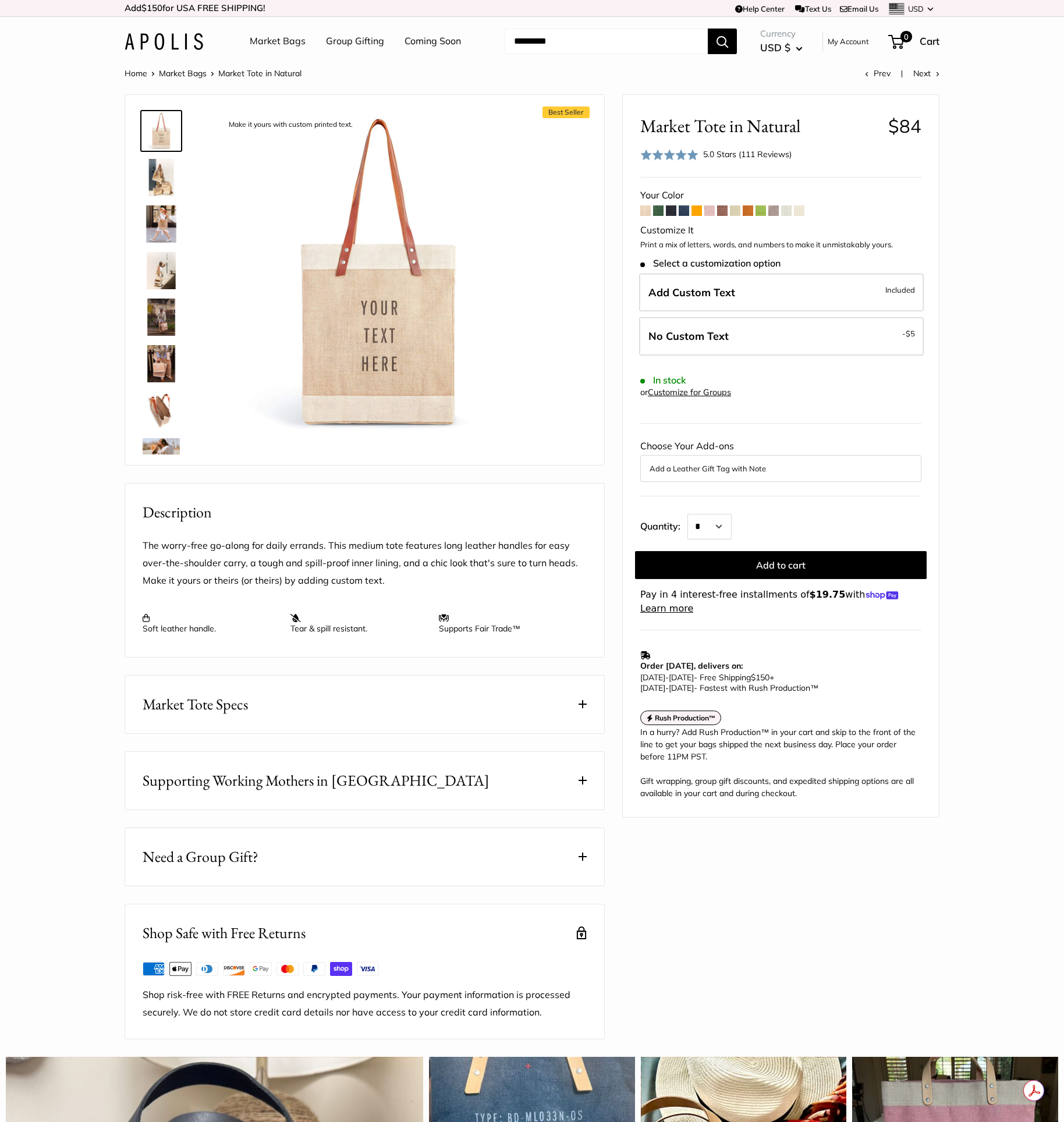
click at [196, 716] on span "Market Tote Specs" at bounding box center [196, 704] width 106 height 23
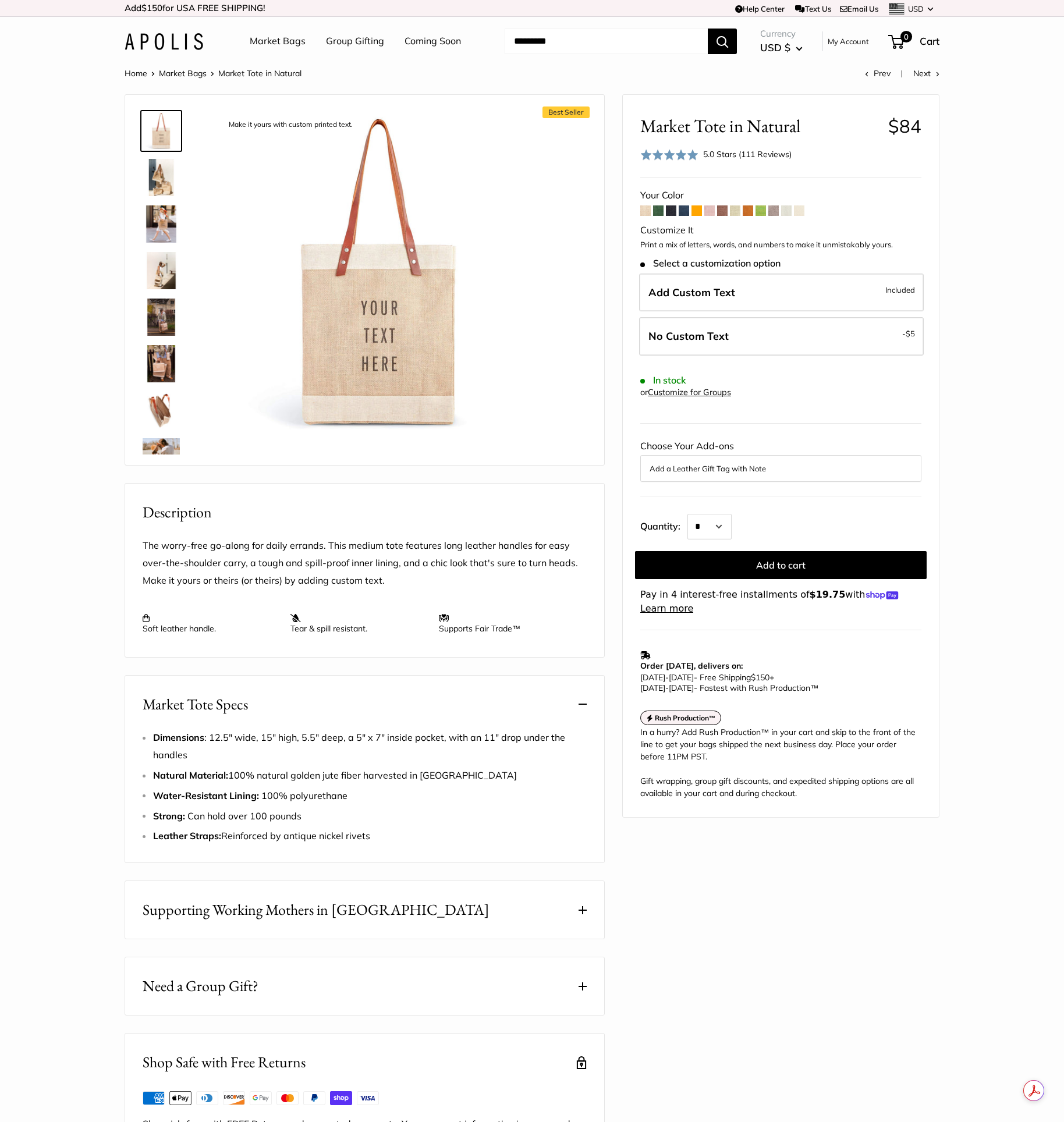
click at [794, 460] on div "Add a Leather Gift Tag with Note" at bounding box center [781, 468] width 281 height 26
click at [756, 464] on button "Add a Leather Gift Tag with Note" at bounding box center [781, 468] width 263 height 14
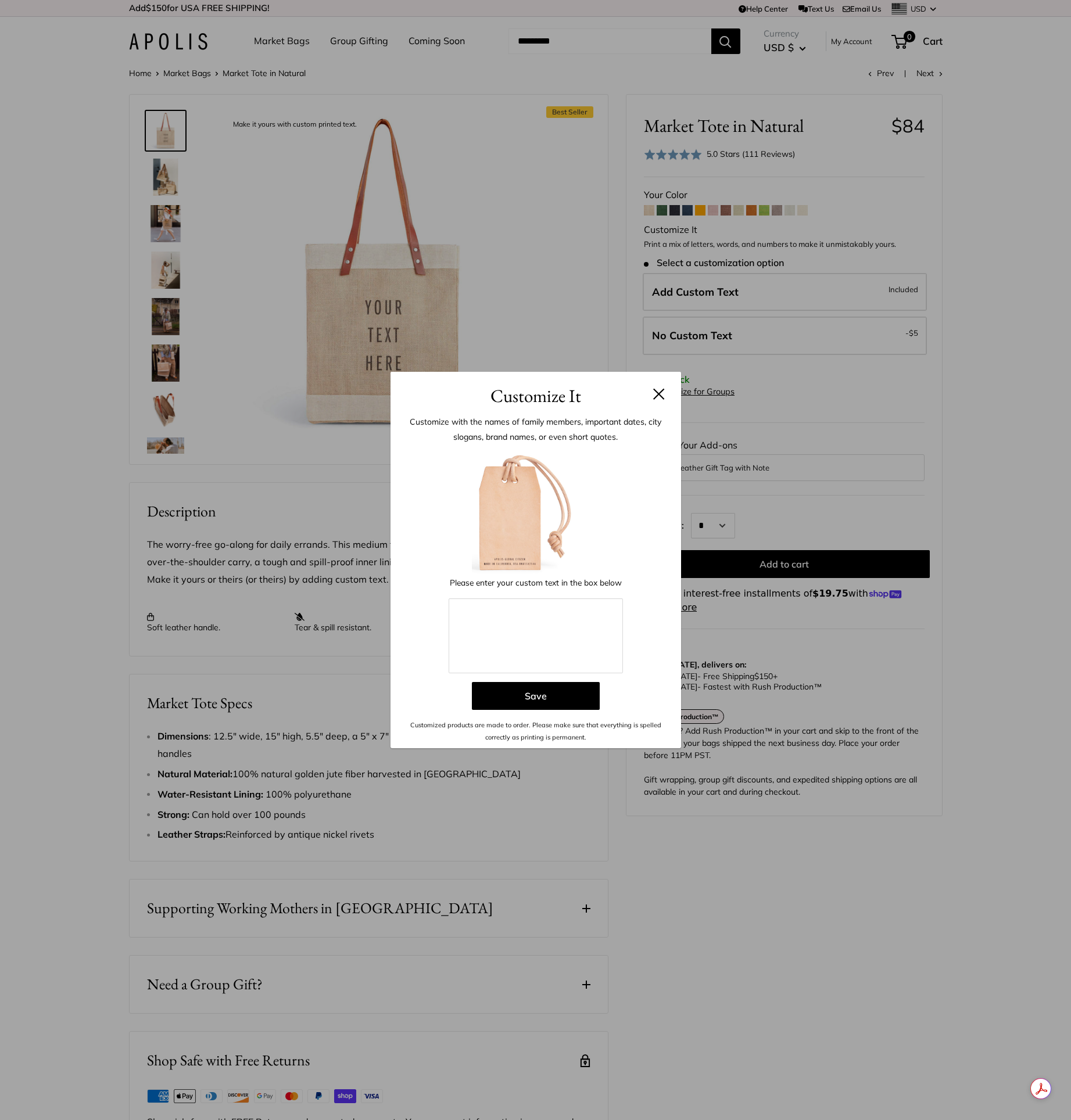
click at [754, 464] on div "Customize It Customize with the names of family members, important dates, city …" at bounding box center [536, 560] width 1071 height 1120
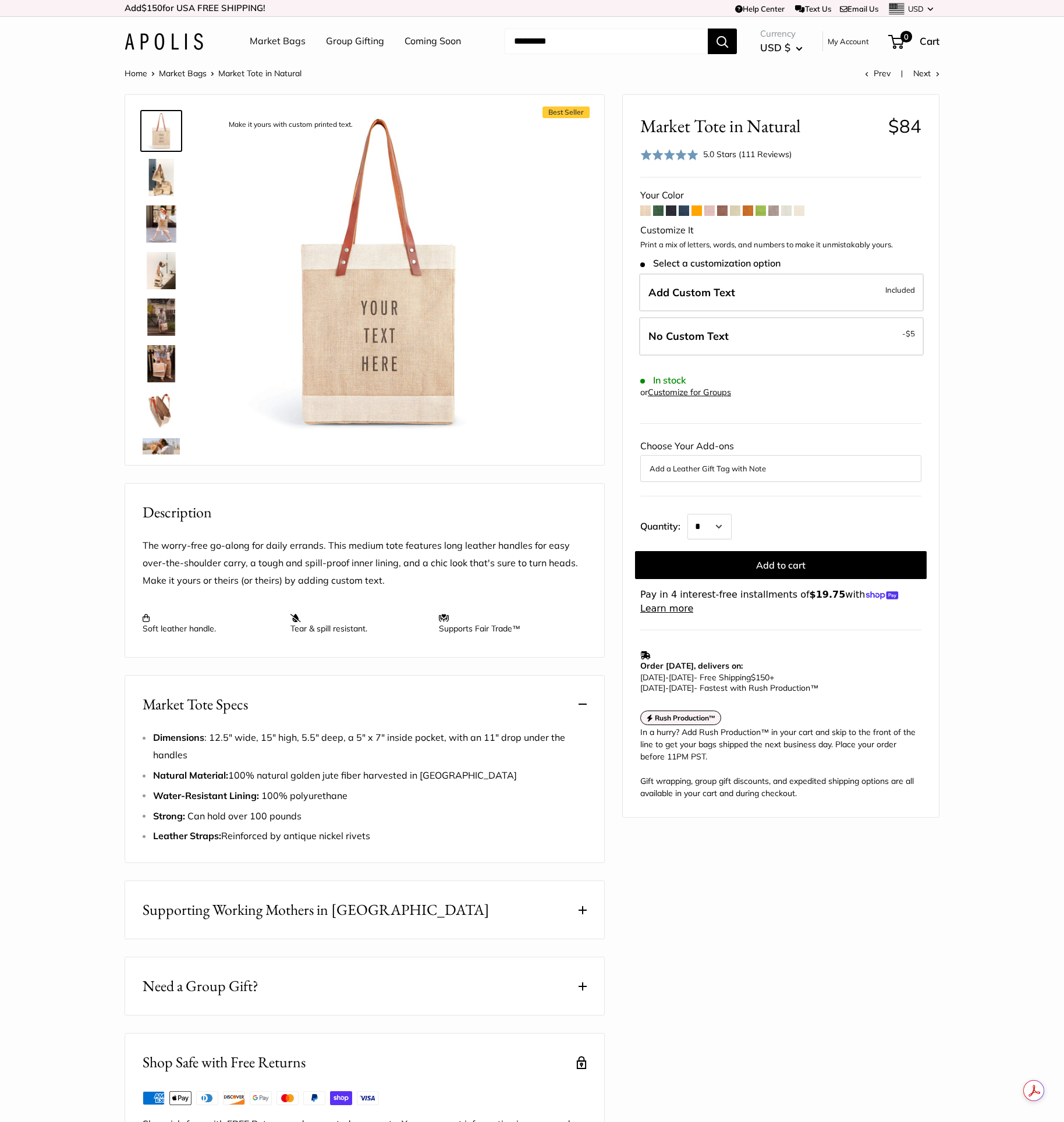
click at [756, 464] on button "Add a Leather Gift Tag with Note" at bounding box center [781, 468] width 263 height 14
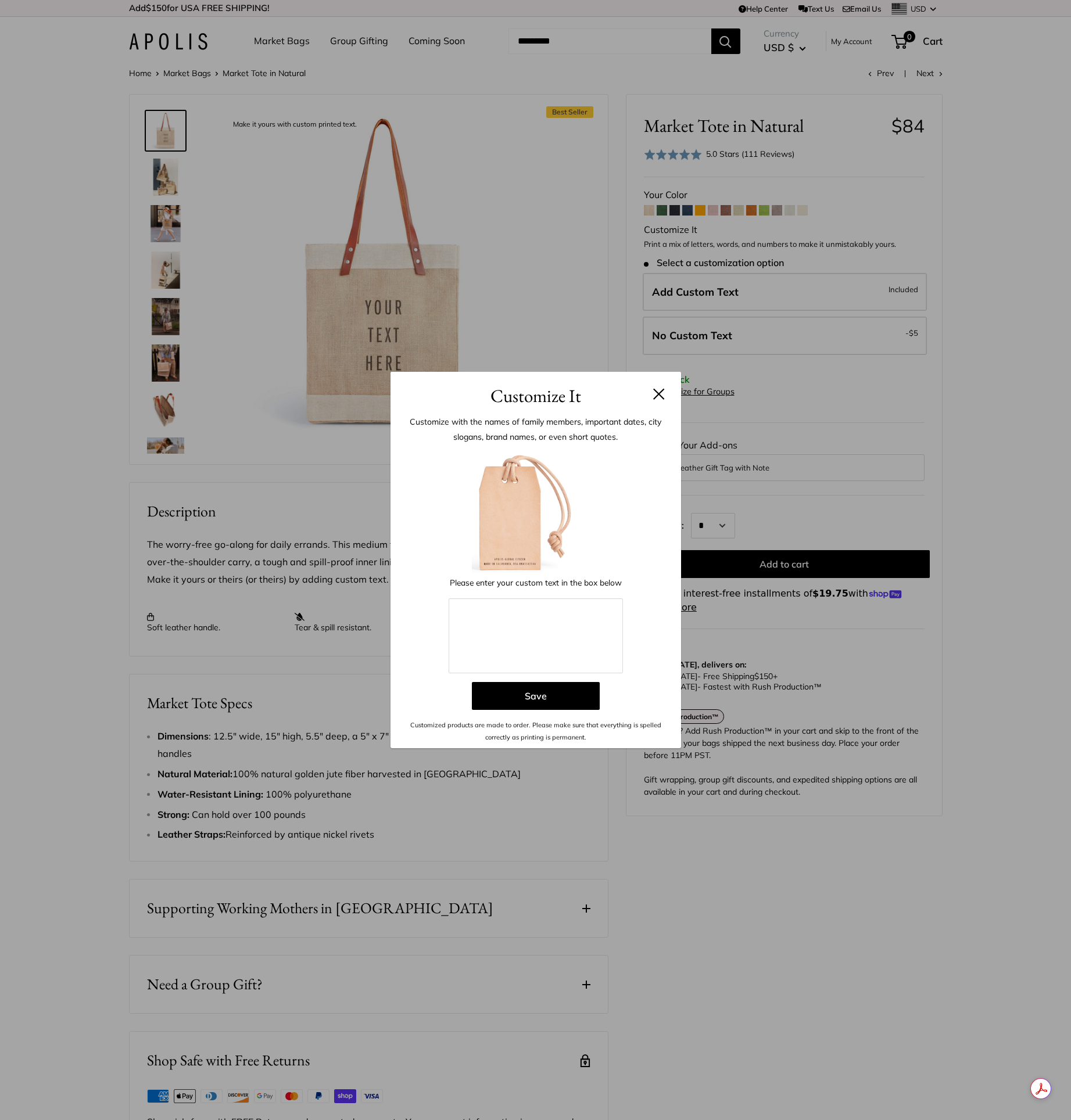
click at [656, 393] on button at bounding box center [659, 394] width 12 height 12
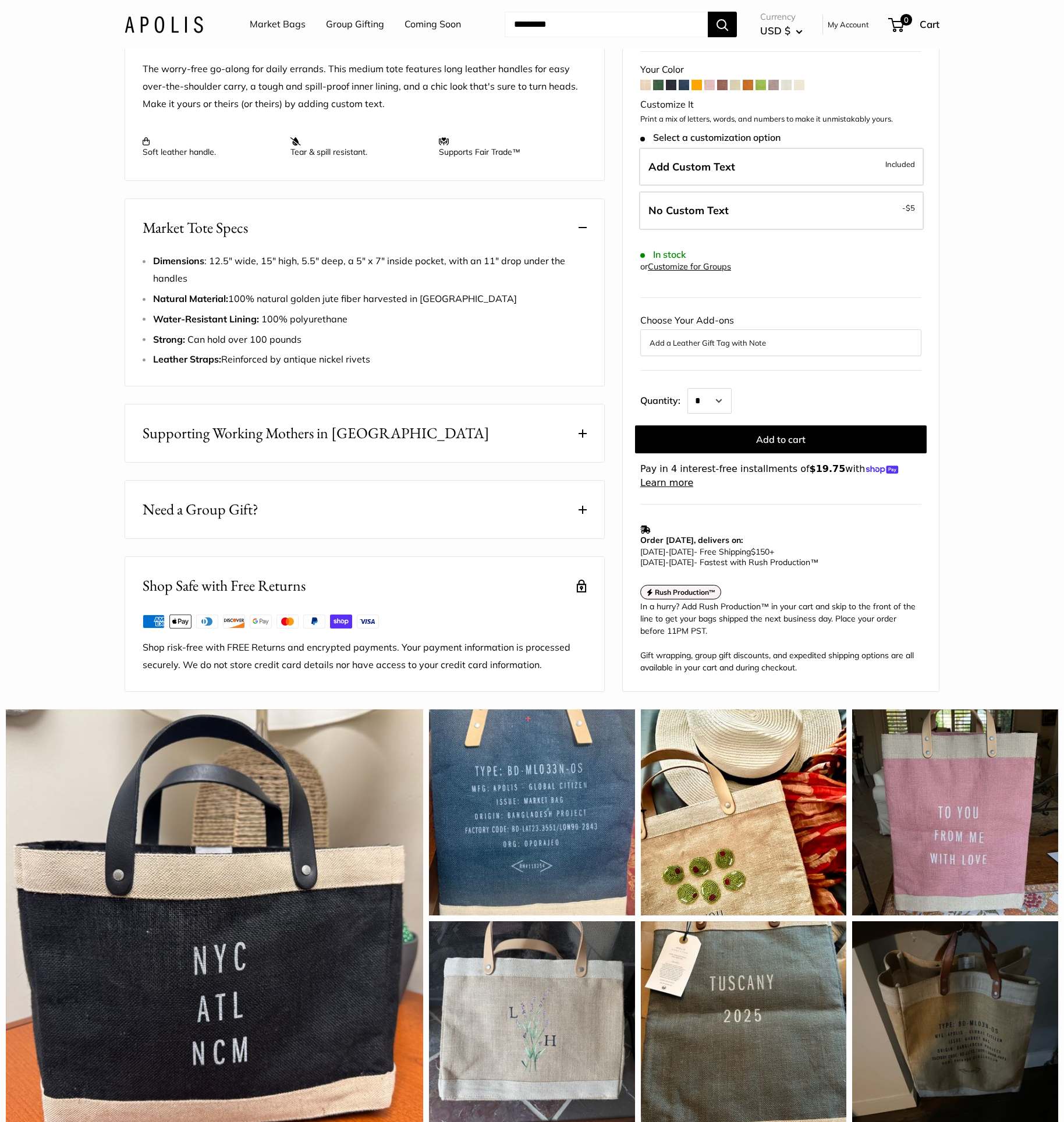
scroll to position [550, 0]
